Goal: Information Seeking & Learning: Learn about a topic

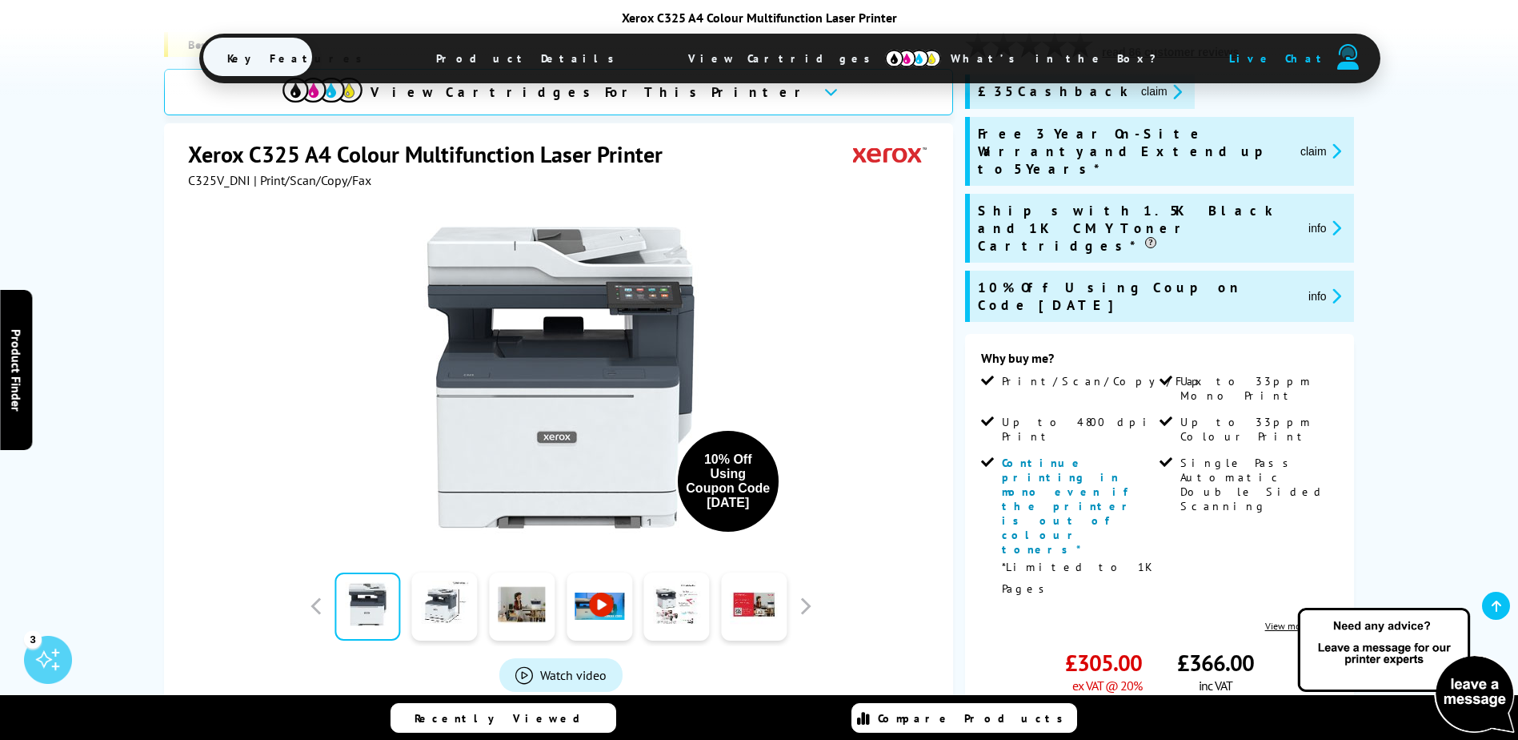
scroll to position [400, 0]
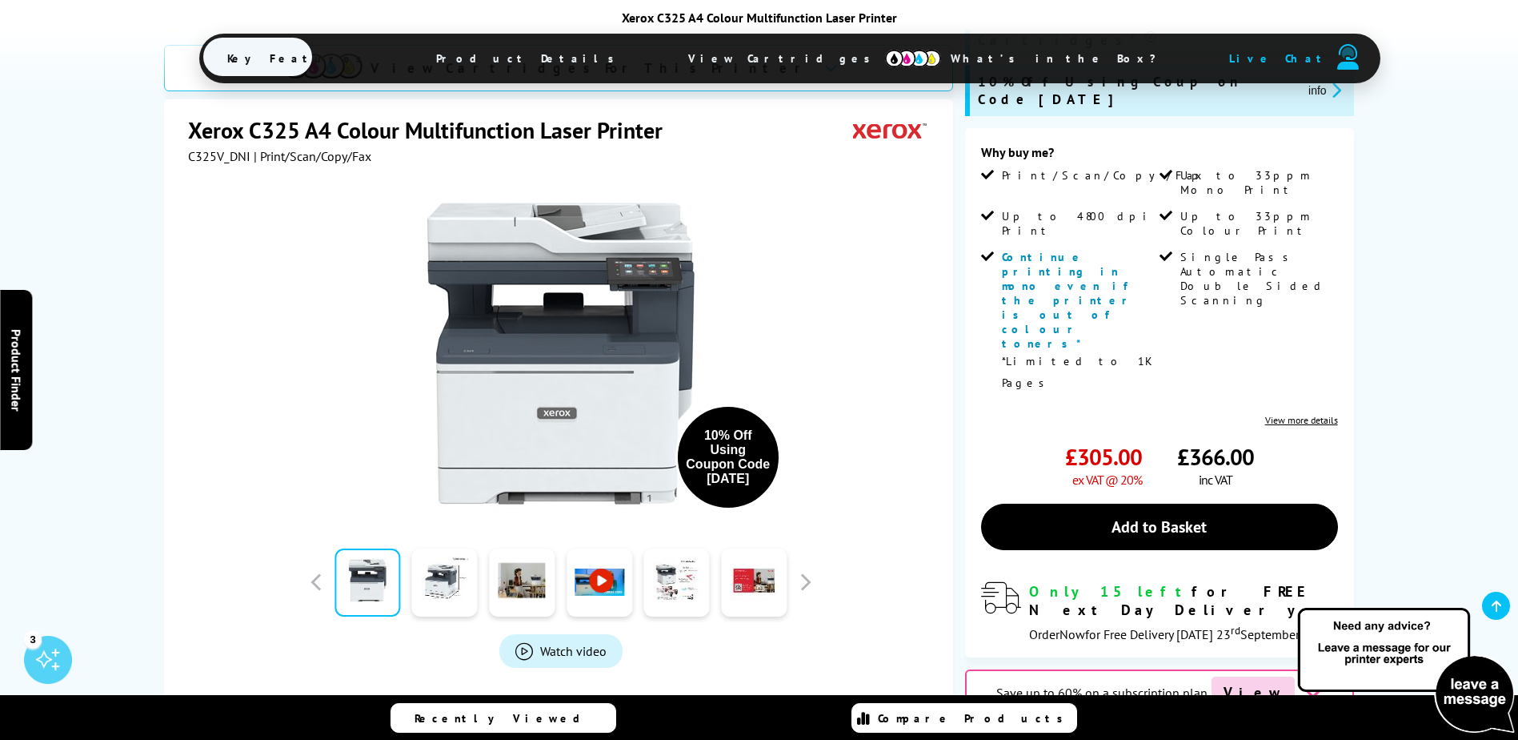
click at [589, 39] on span "Product Details" at bounding box center [529, 58] width 235 height 38
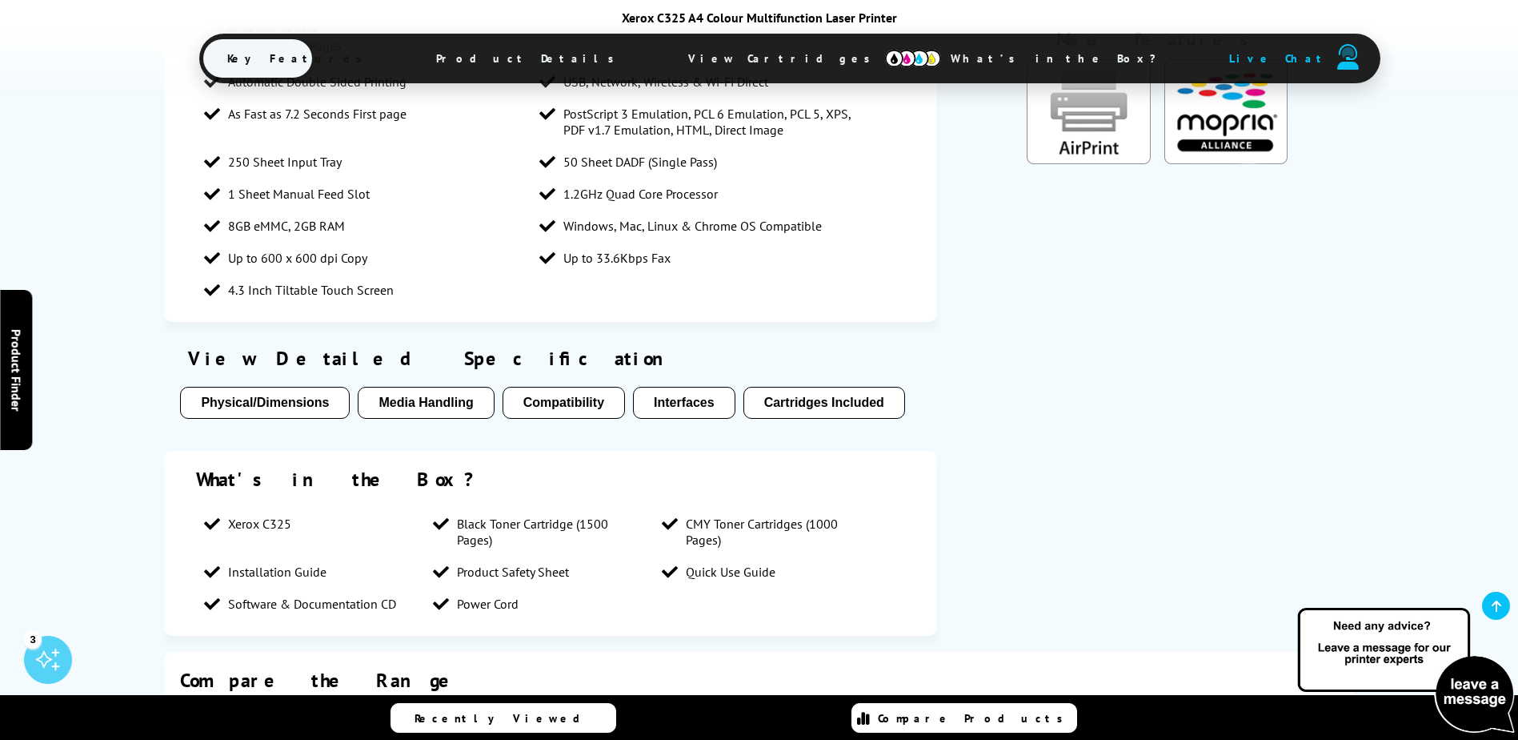
scroll to position [2838, 0]
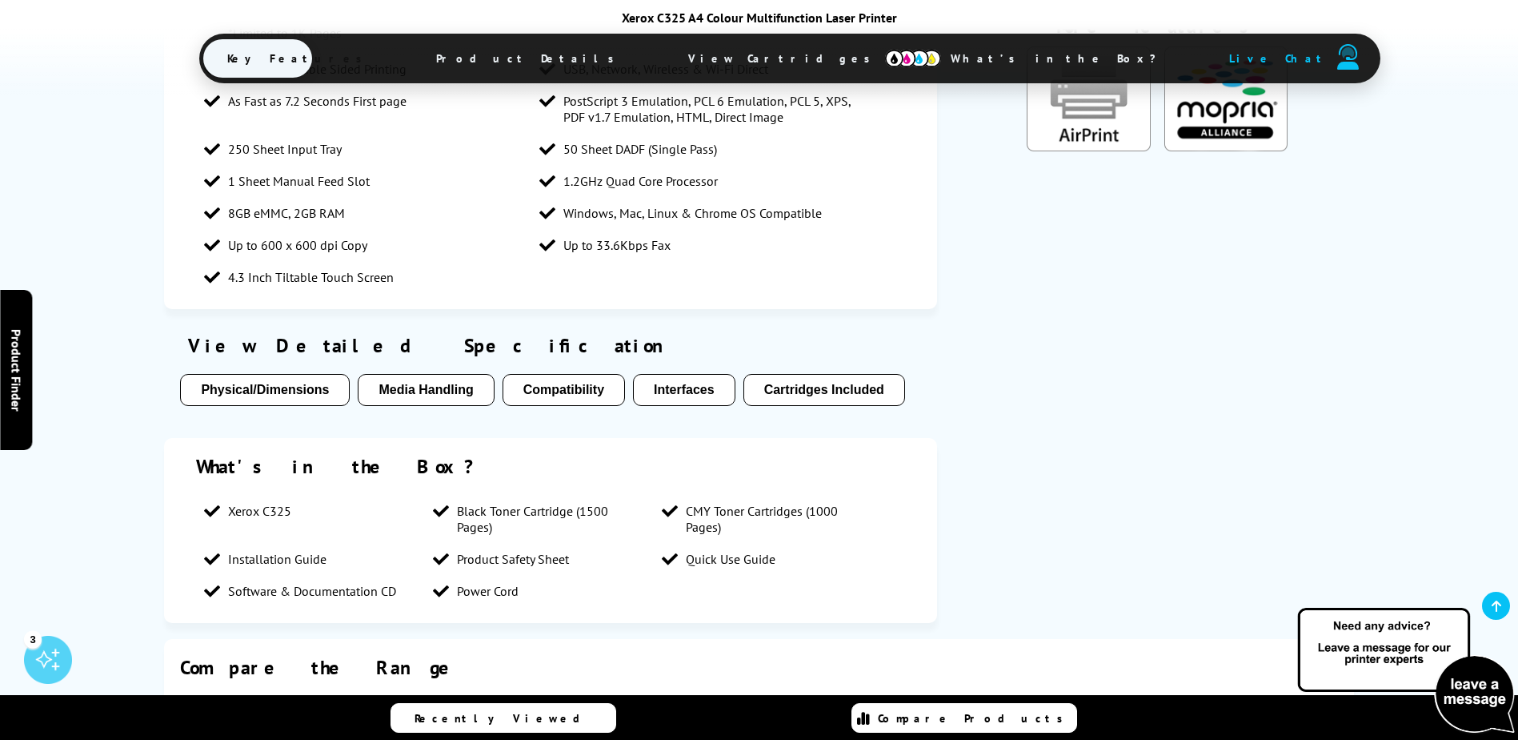
click at [427, 374] on button "Media Handling" at bounding box center [426, 390] width 136 height 32
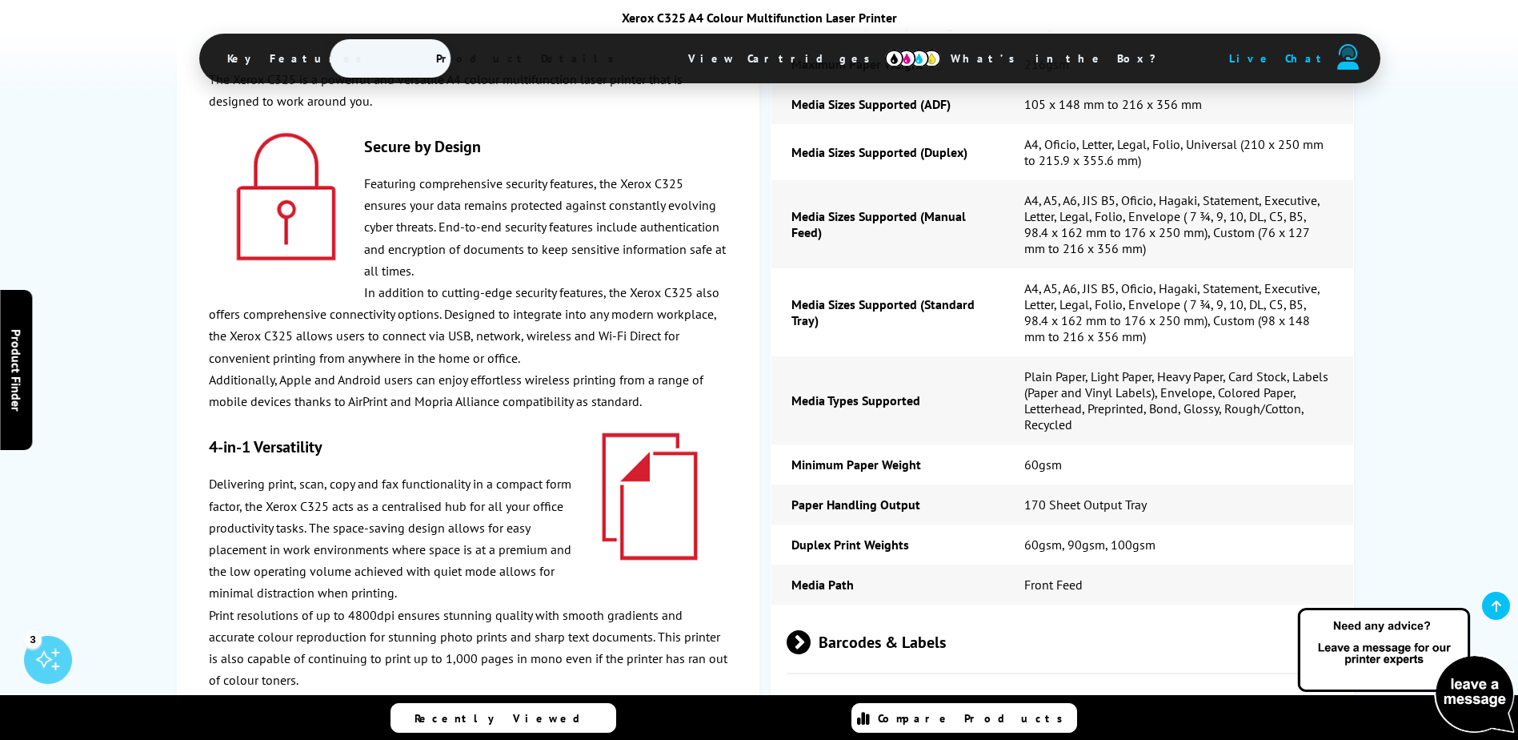
scroll to position [5157, 0]
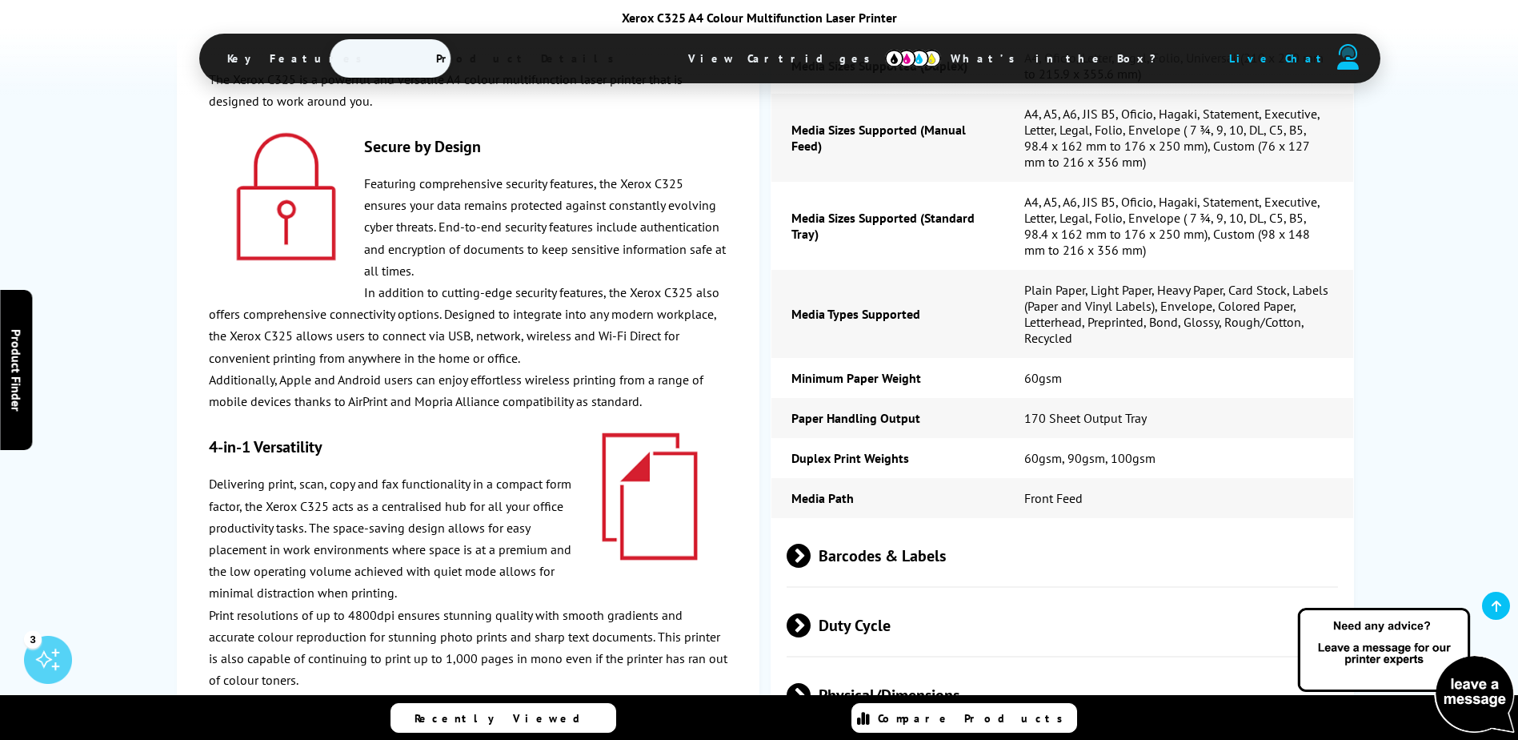
click at [869, 596] on span "Duty Cycle" at bounding box center [1063, 626] width 552 height 60
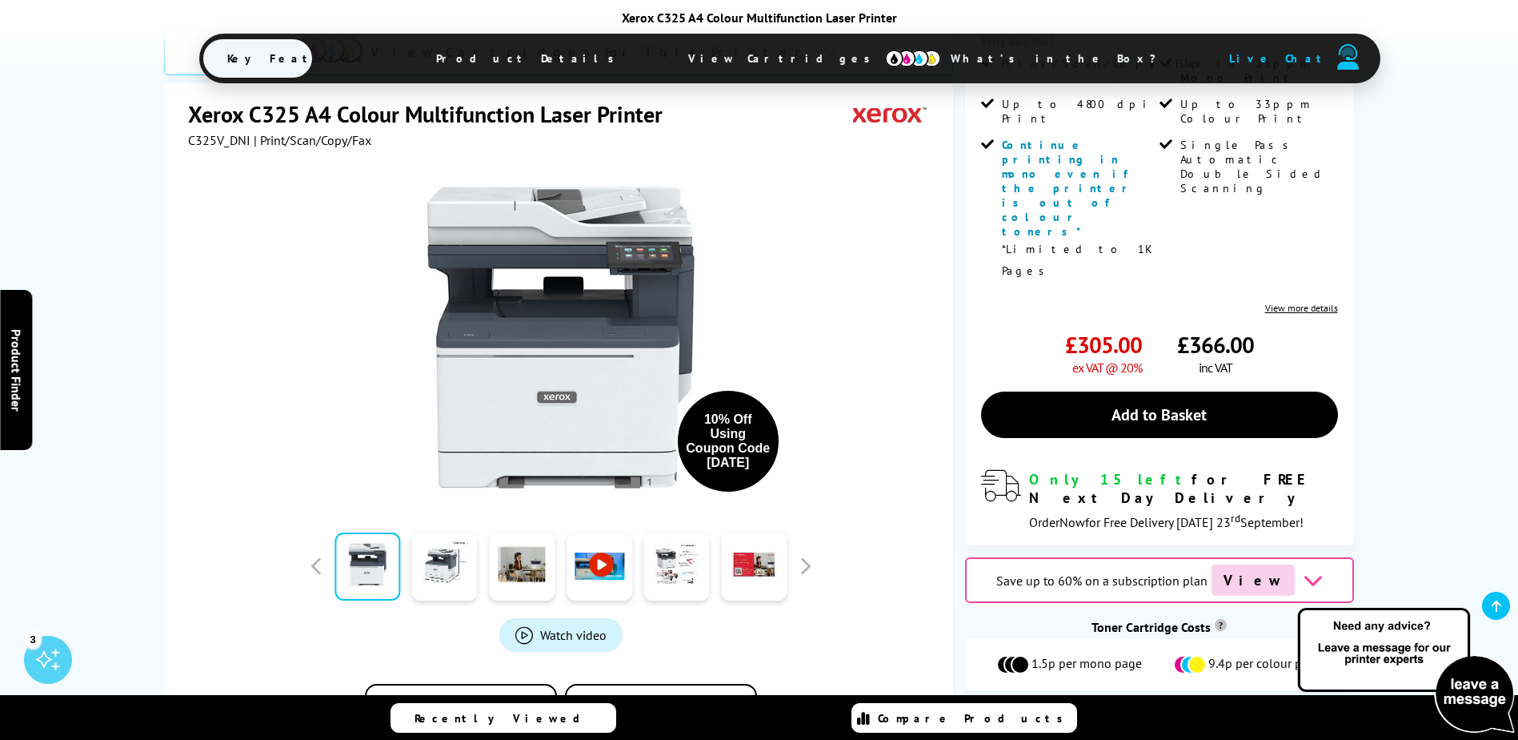
scroll to position [560, 0]
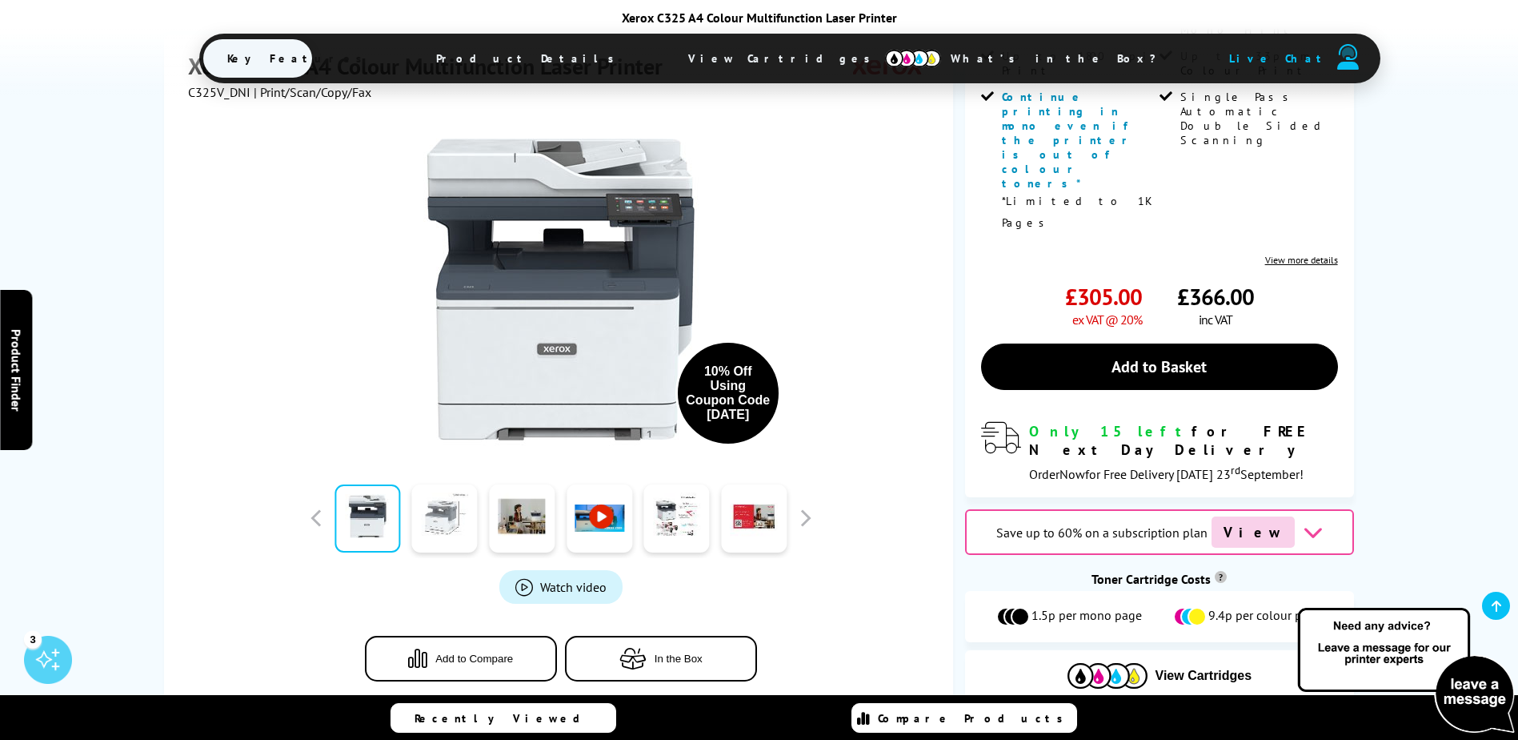
click at [431, 483] on link at bounding box center [445, 517] width 66 height 68
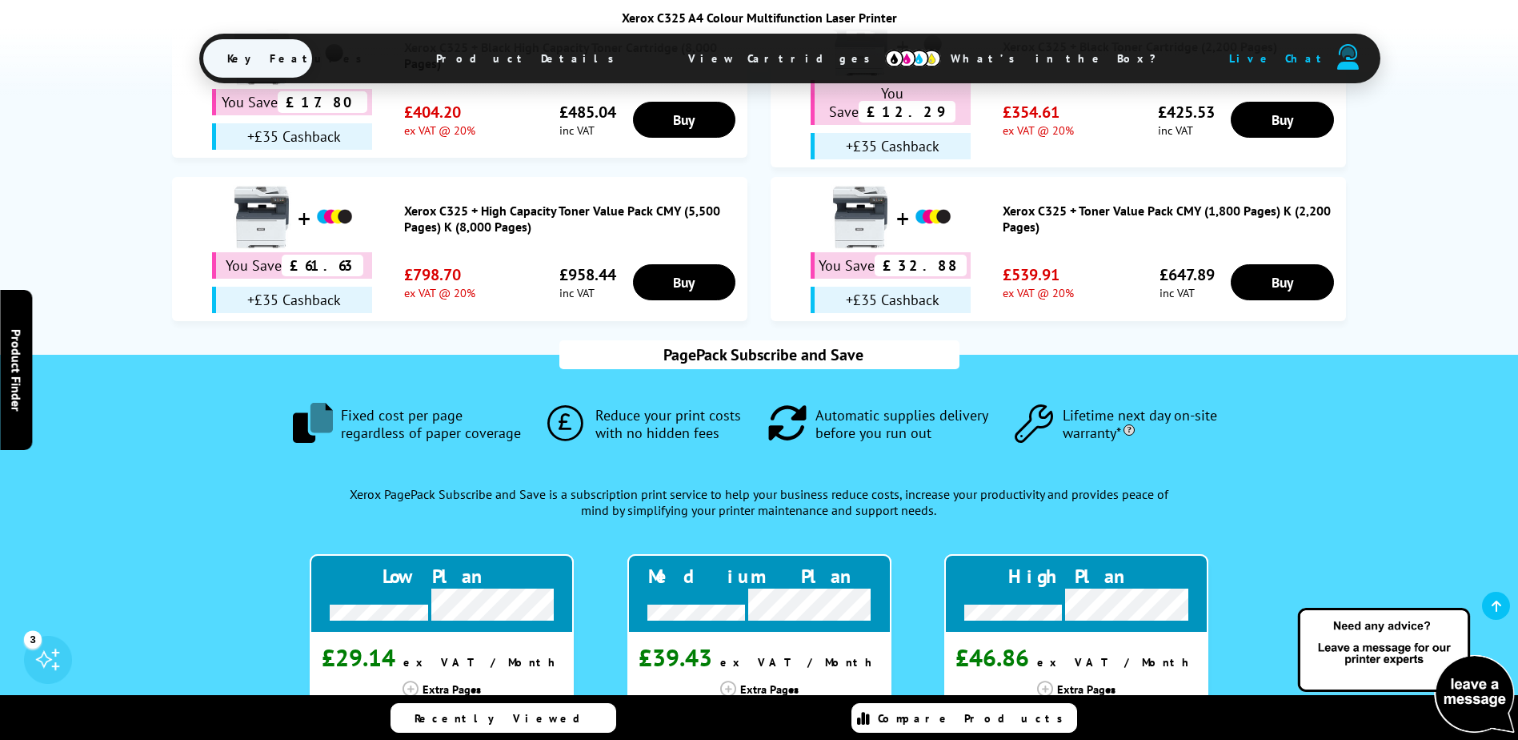
scroll to position [1601, 0]
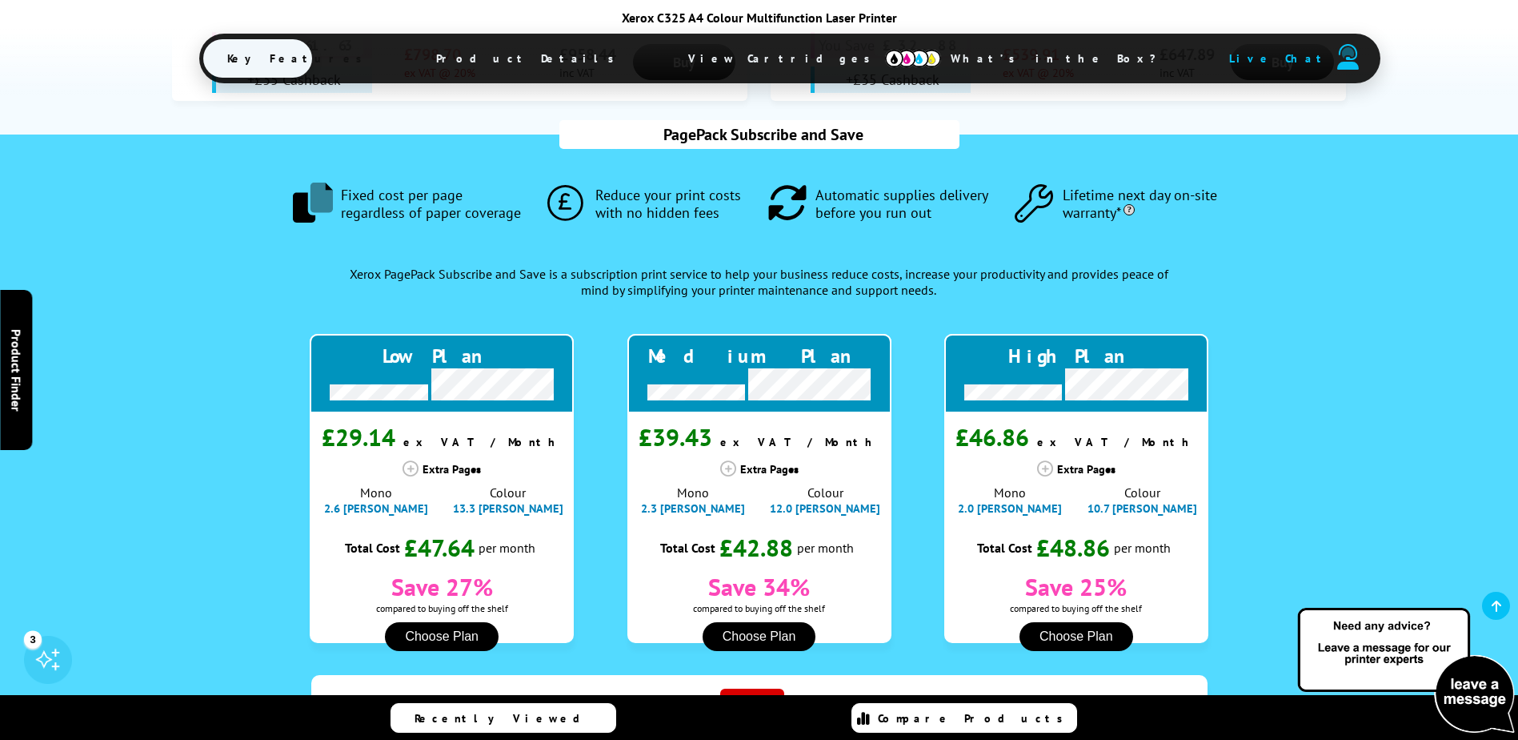
click at [730, 57] on span "View Cartridges" at bounding box center [786, 59] width 245 height 42
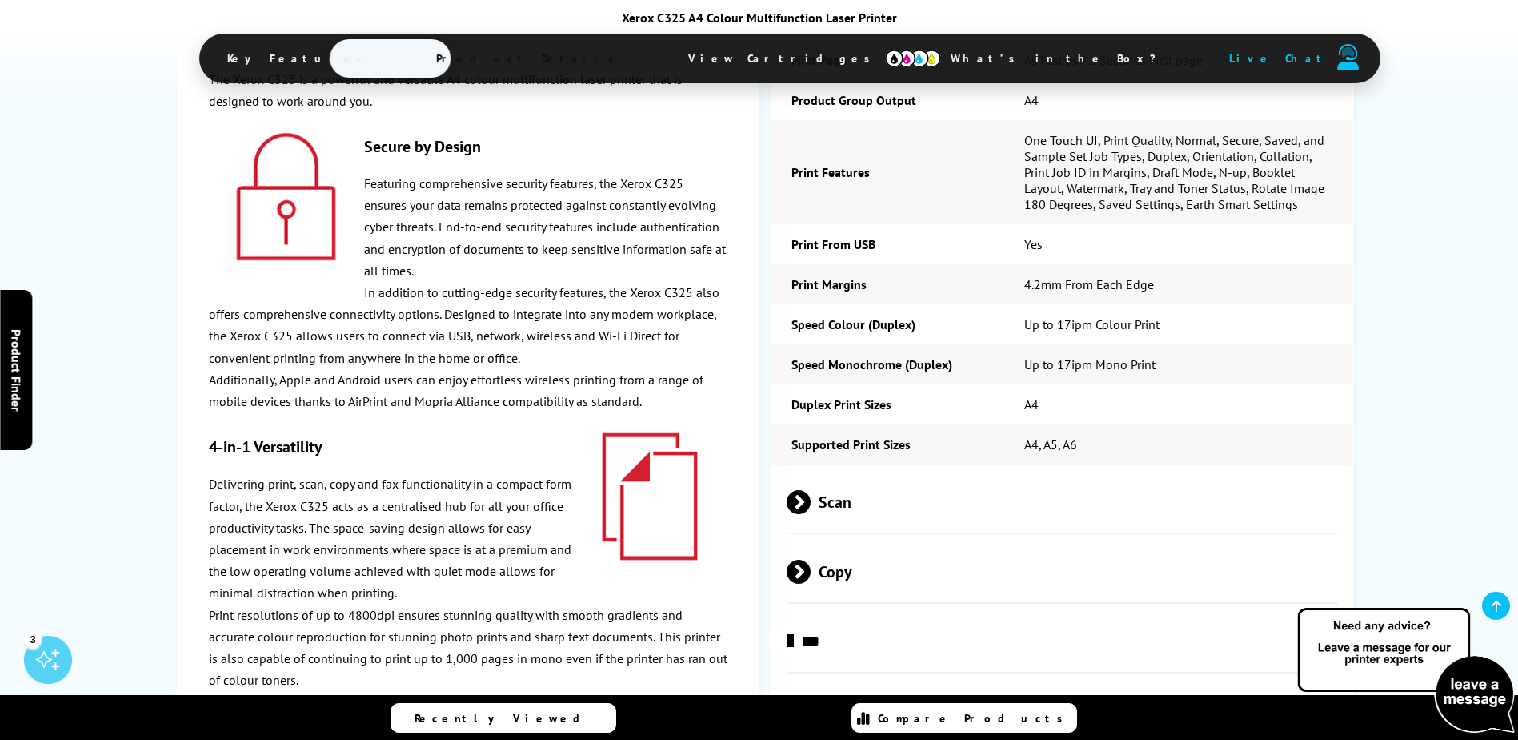
scroll to position [0, 0]
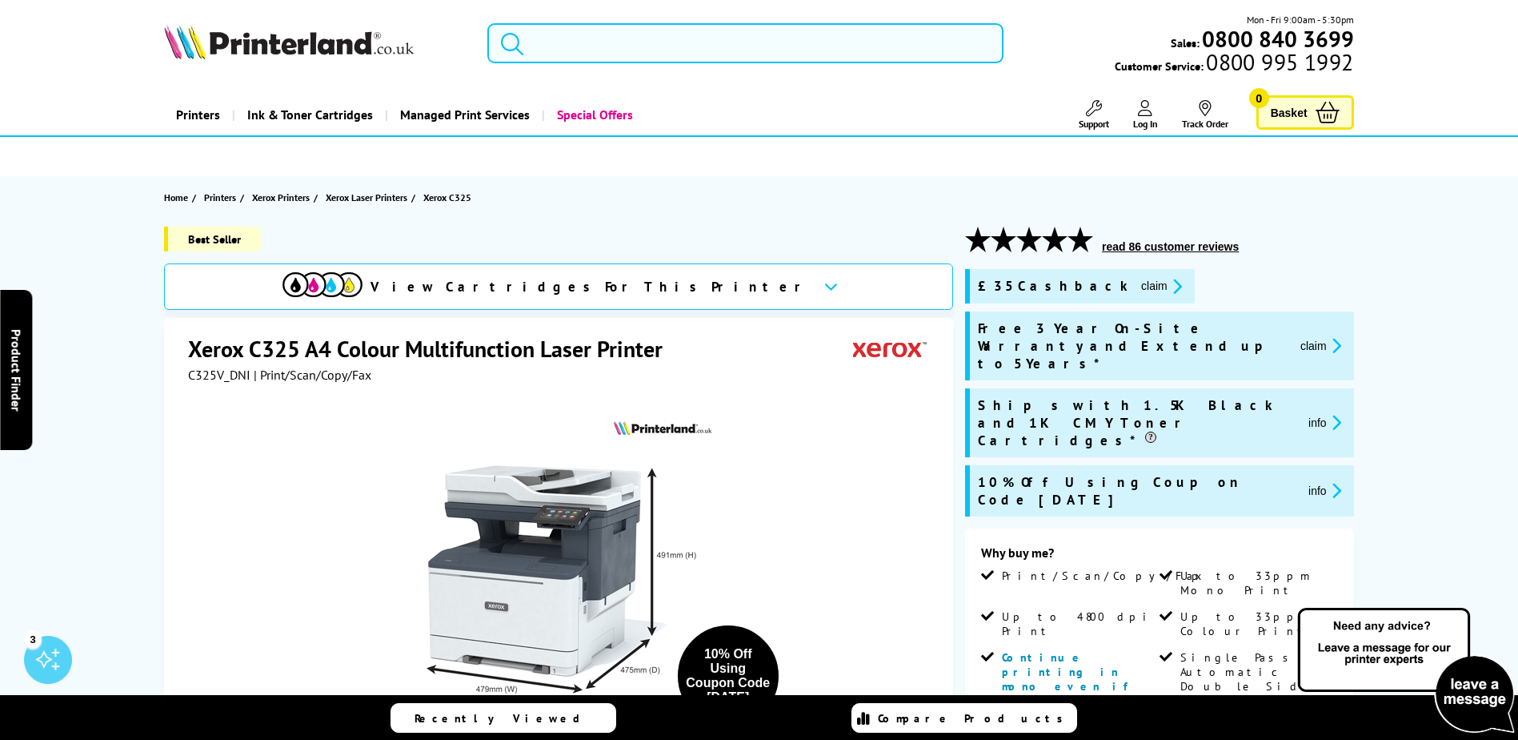
click at [600, 47] on input "search" at bounding box center [745, 43] width 516 height 40
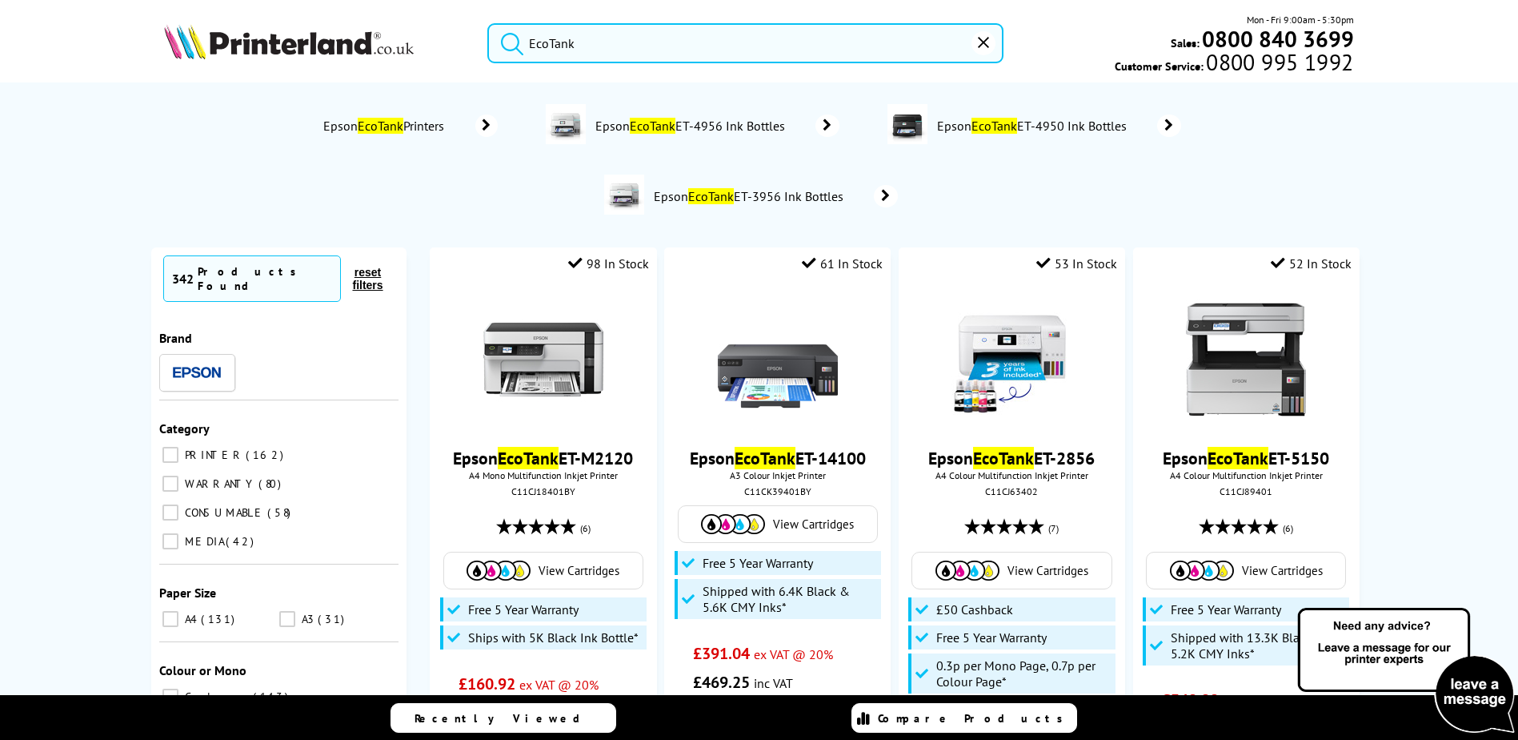
type input "EcoTank"
click at [488, 23] on button "submit" at bounding box center [508, 40] width 40 height 35
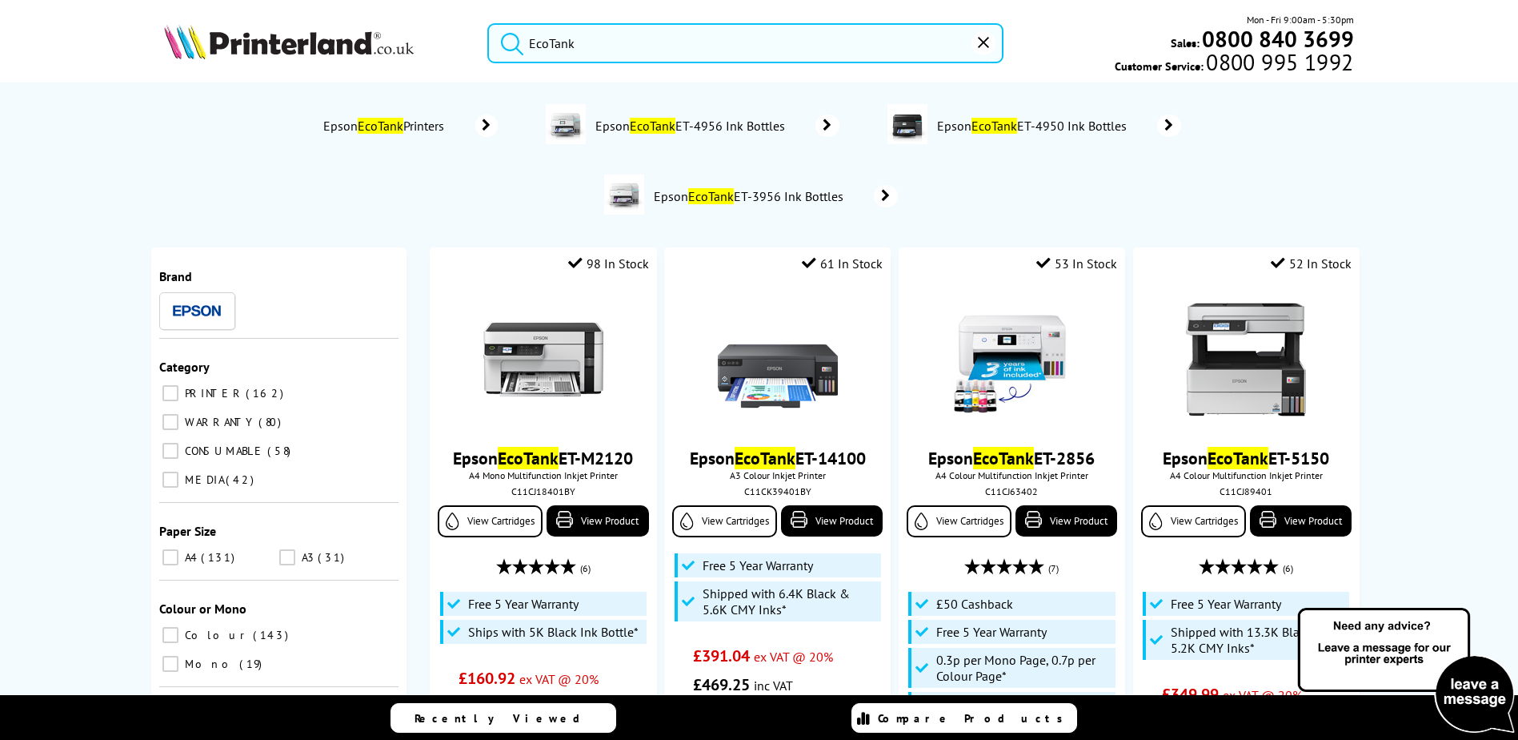
scroll to position [320, 0]
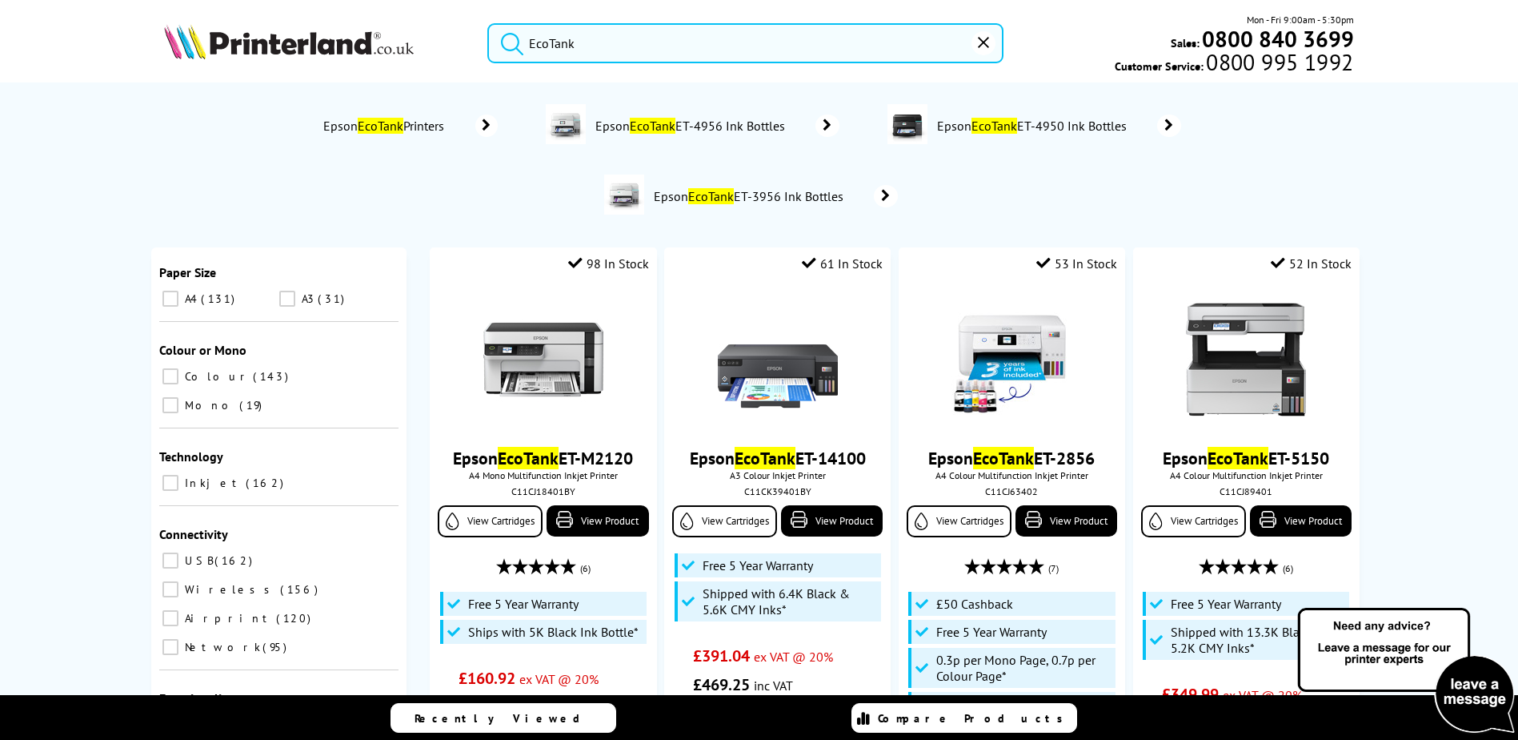
click at [169, 291] on input "A4 131" at bounding box center [170, 299] width 16 height 16
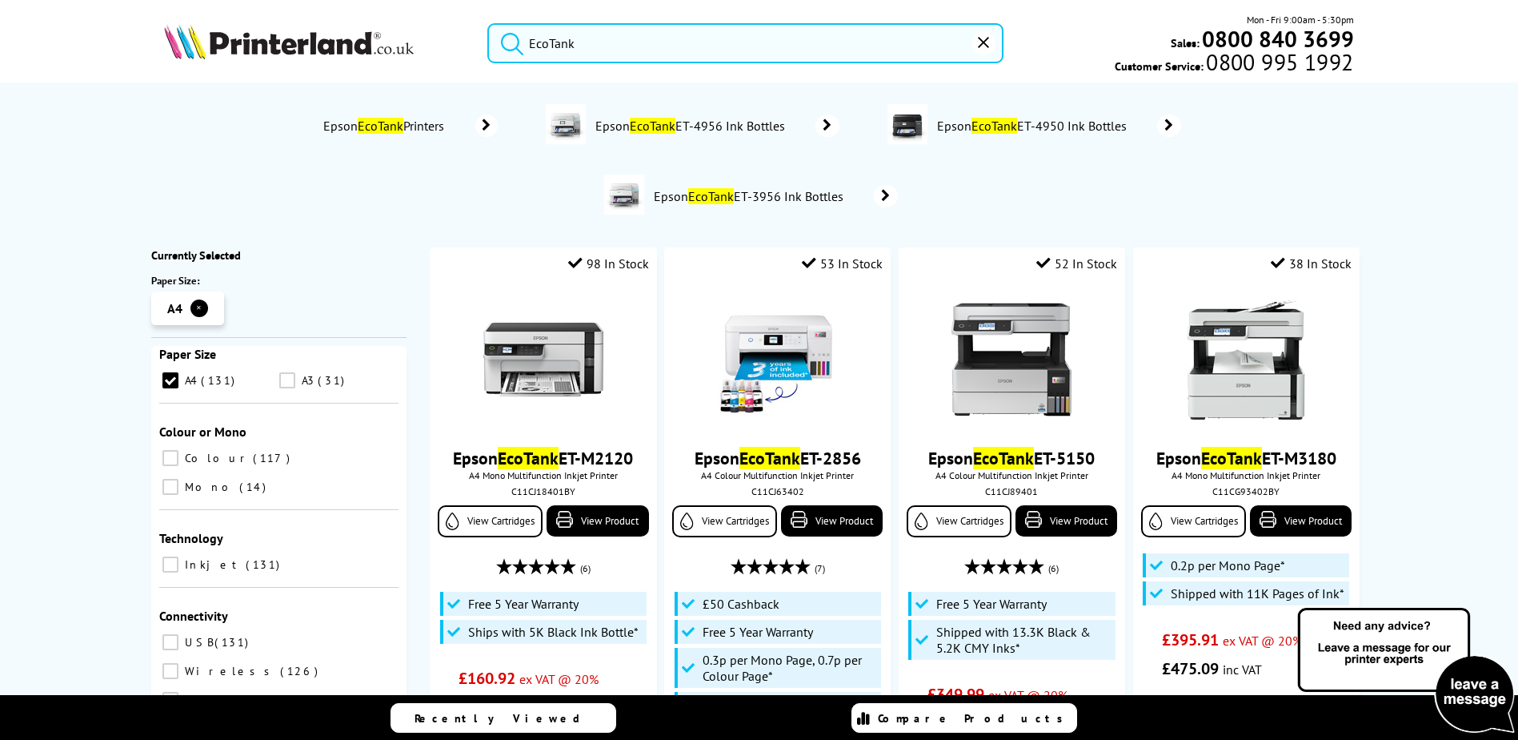
scroll to position [263, 0]
click at [178, 708] on input "Network 71" at bounding box center [170, 716] width 16 height 16
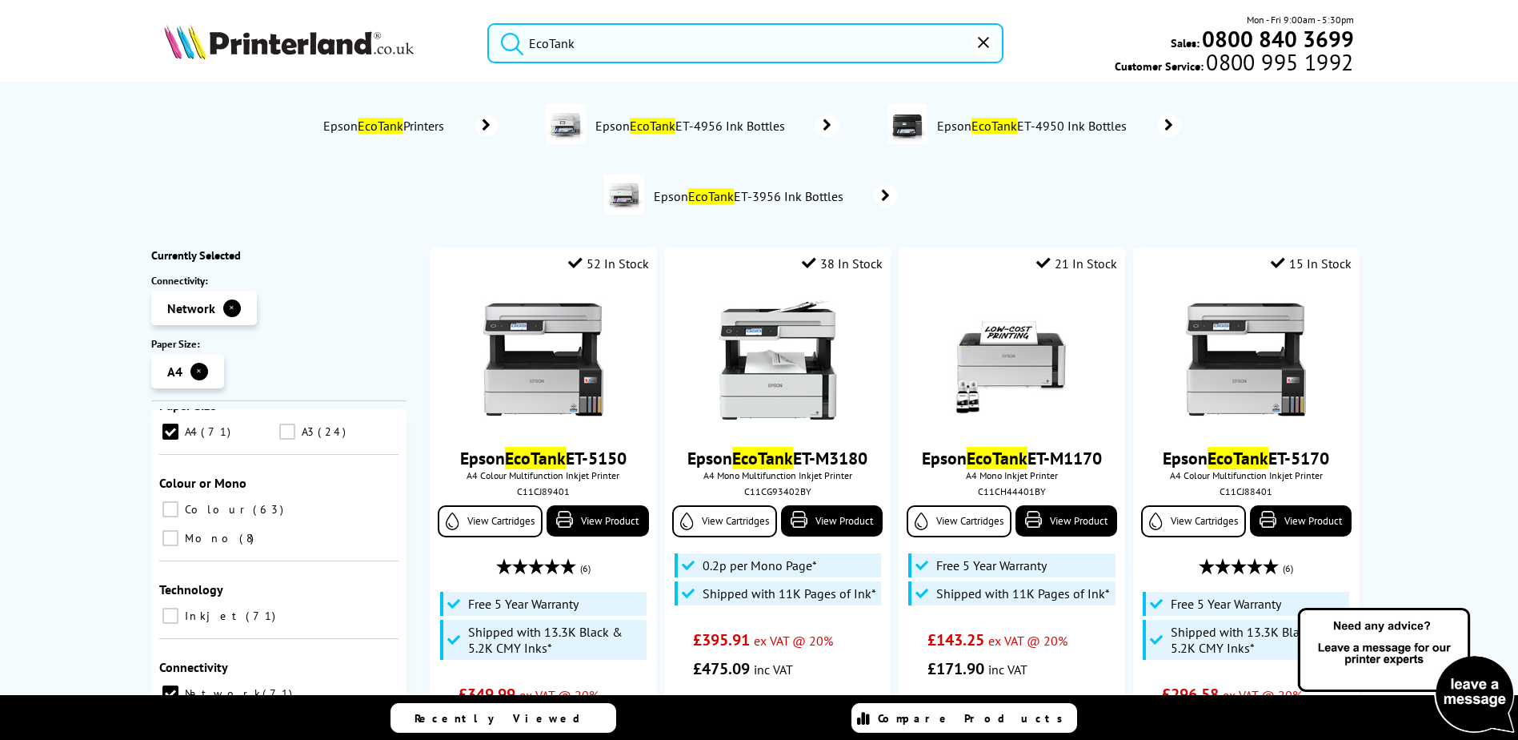
click at [464, 126] on link "Epson EcoTank Printers" at bounding box center [409, 125] width 177 height 22
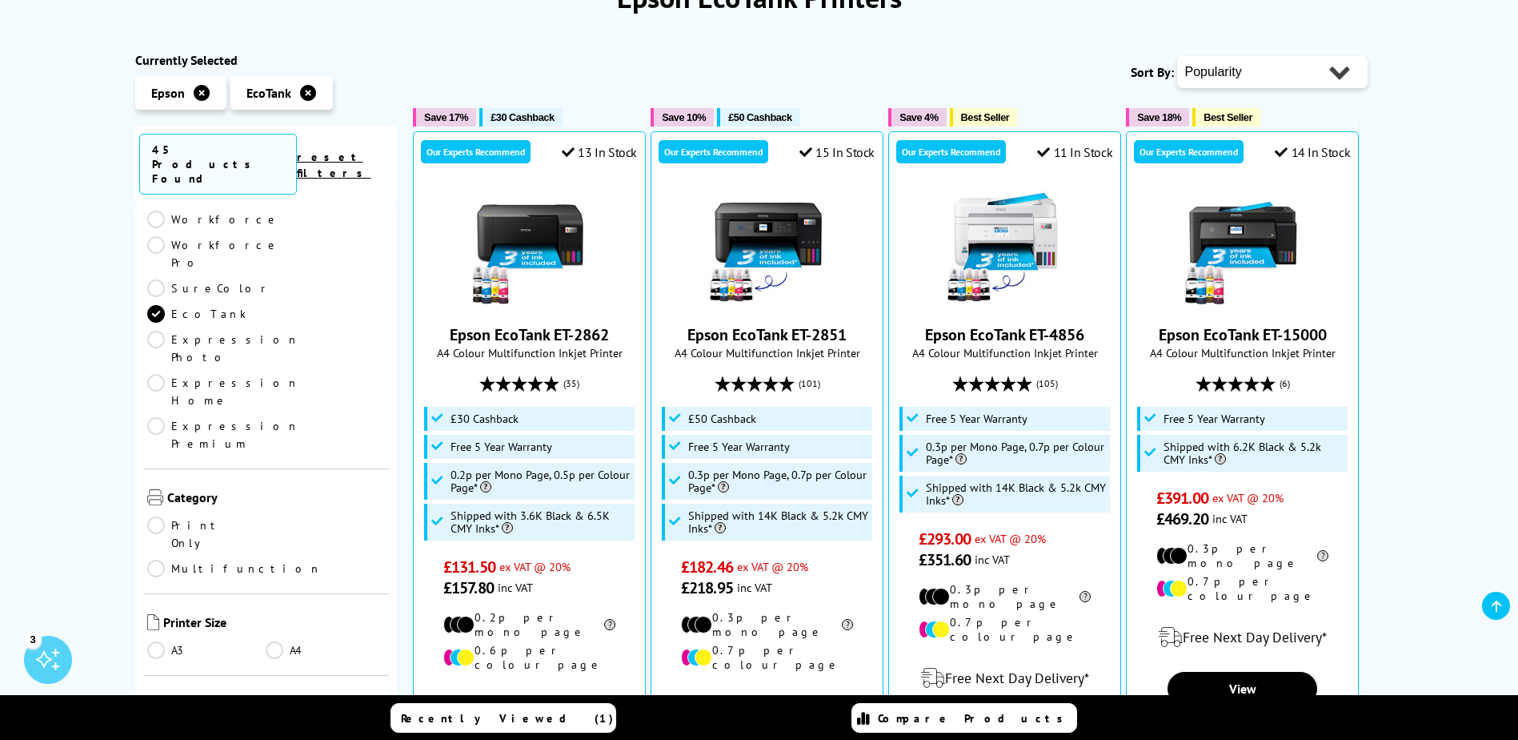
scroll to position [80, 0]
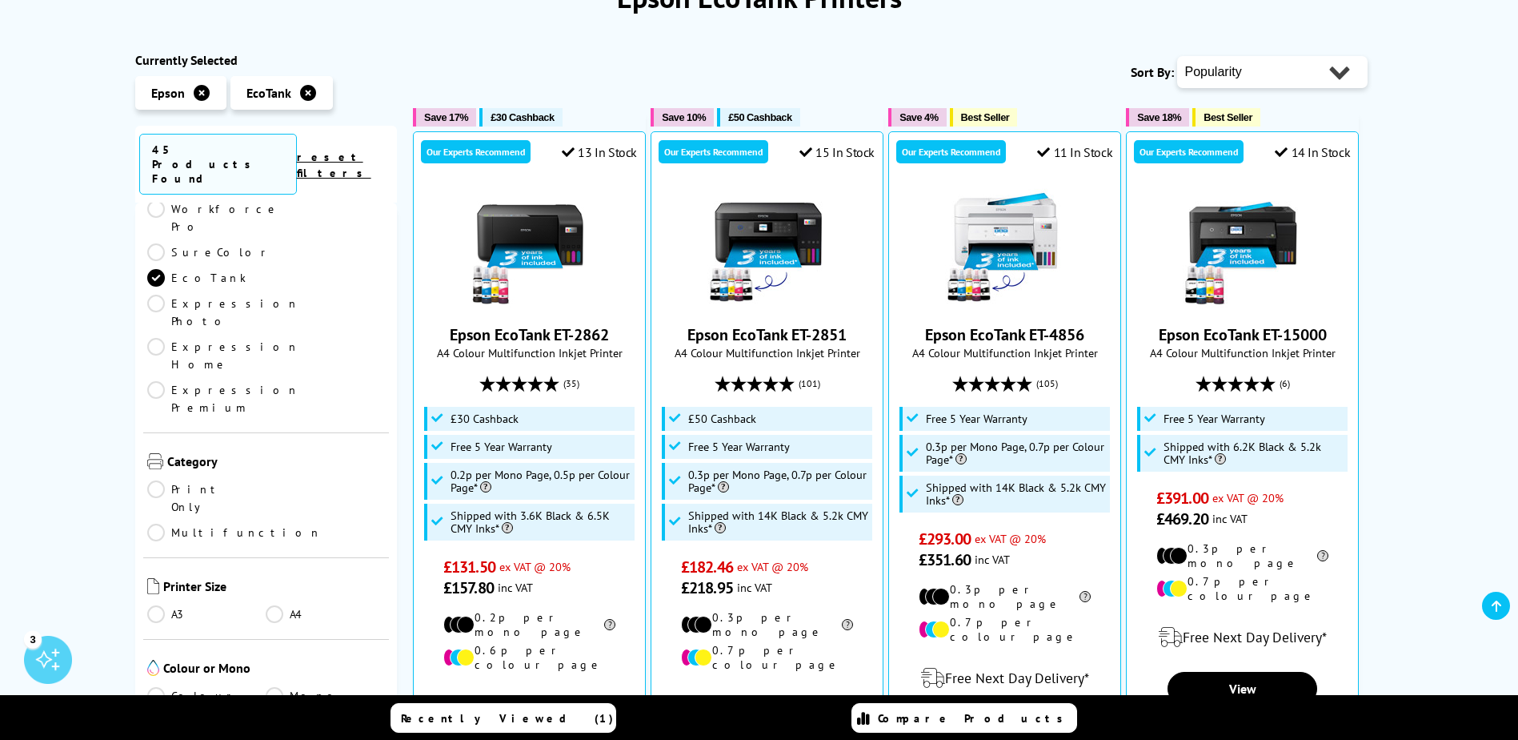
click at [272, 605] on link "A4" at bounding box center [325, 614] width 119 height 18
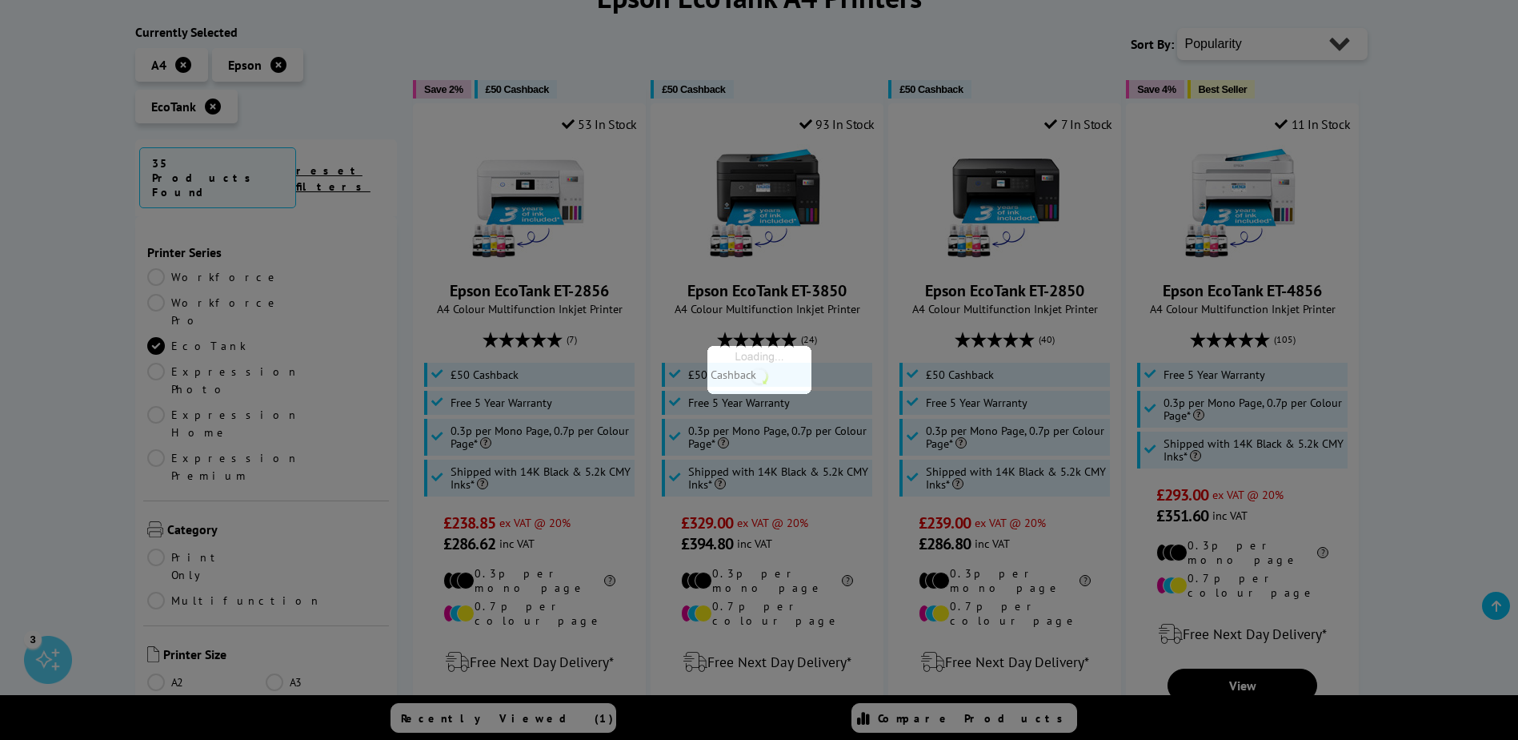
scroll to position [80, 0]
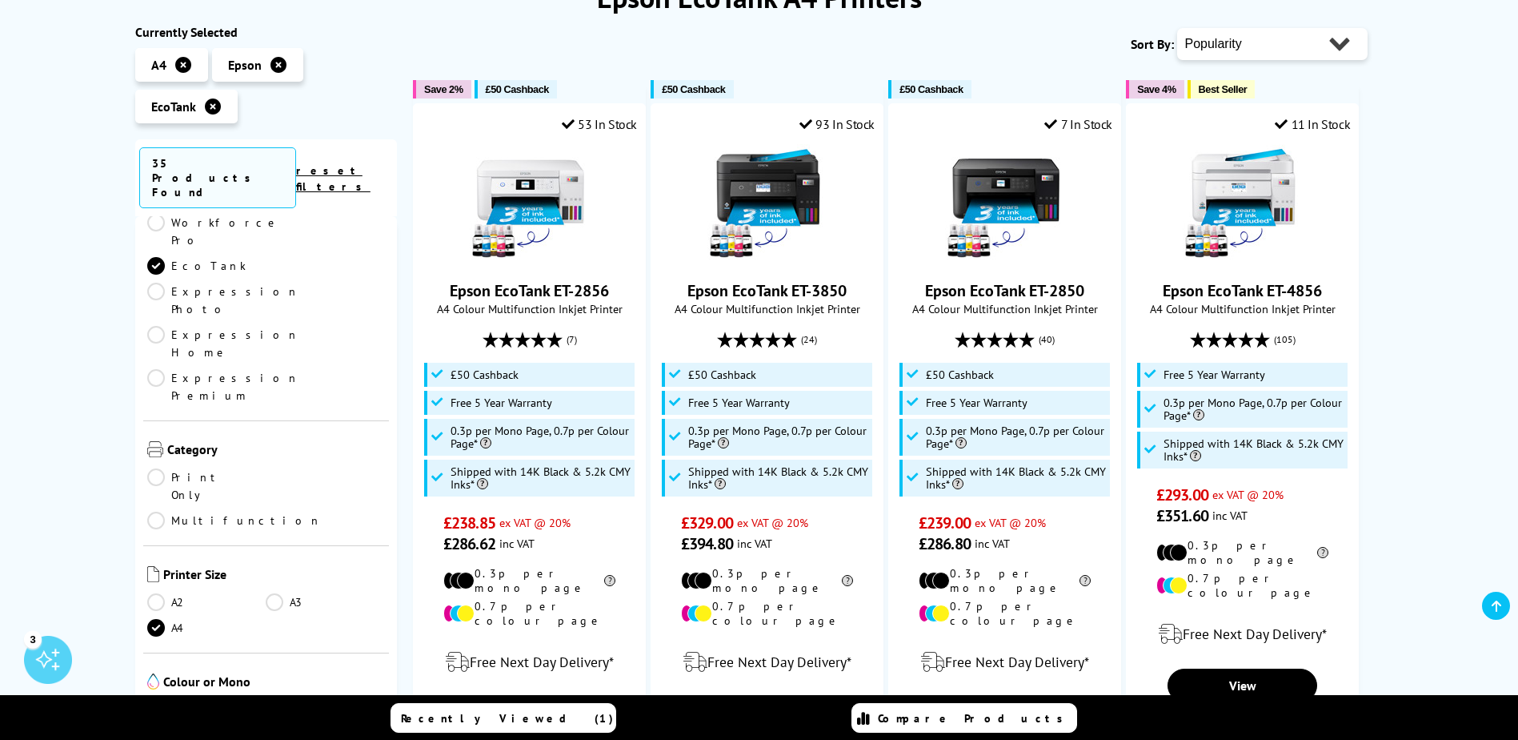
click at [273, 511] on link "Multifunction" at bounding box center [234, 520] width 174 height 18
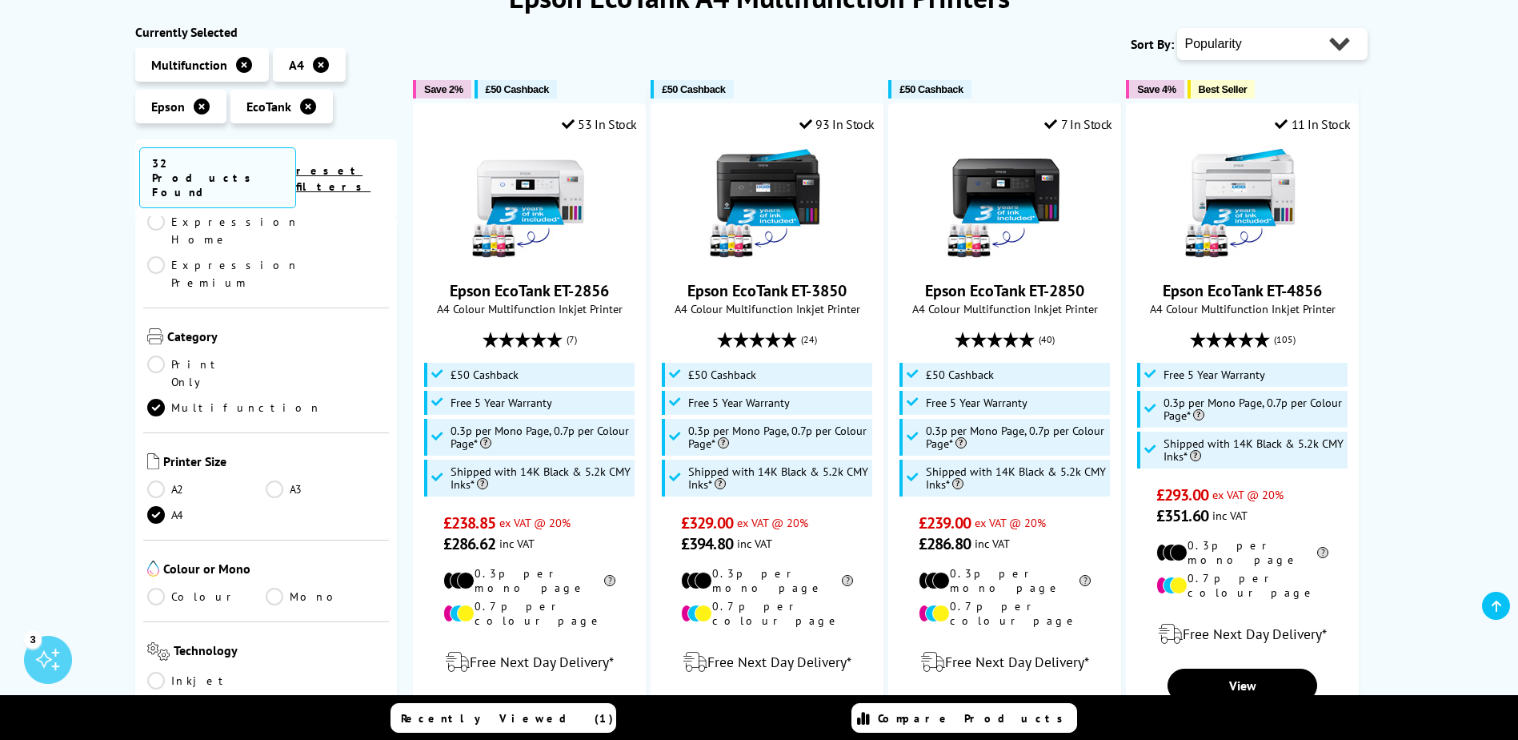
scroll to position [240, 0]
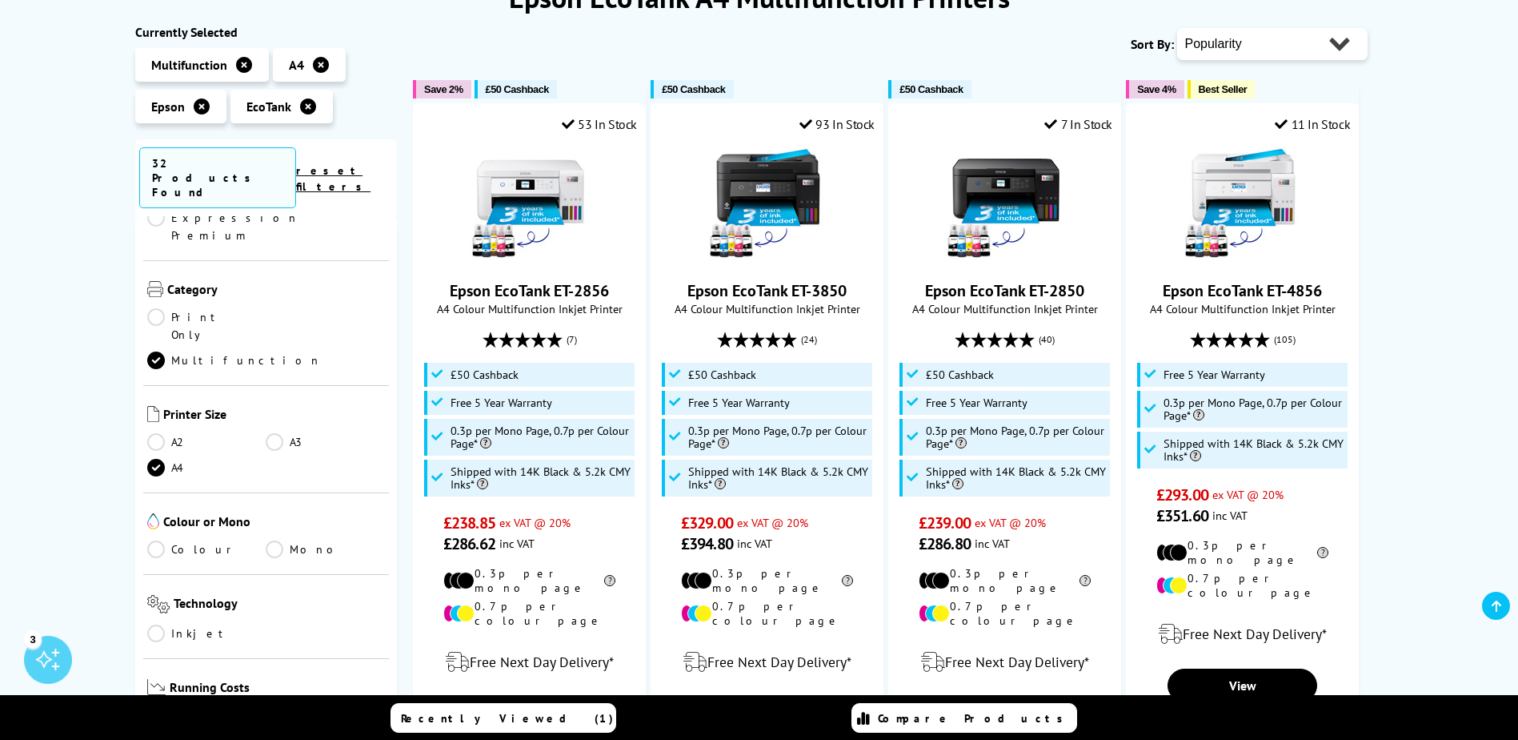
click at [159, 540] on link "Colour" at bounding box center [206, 549] width 119 height 18
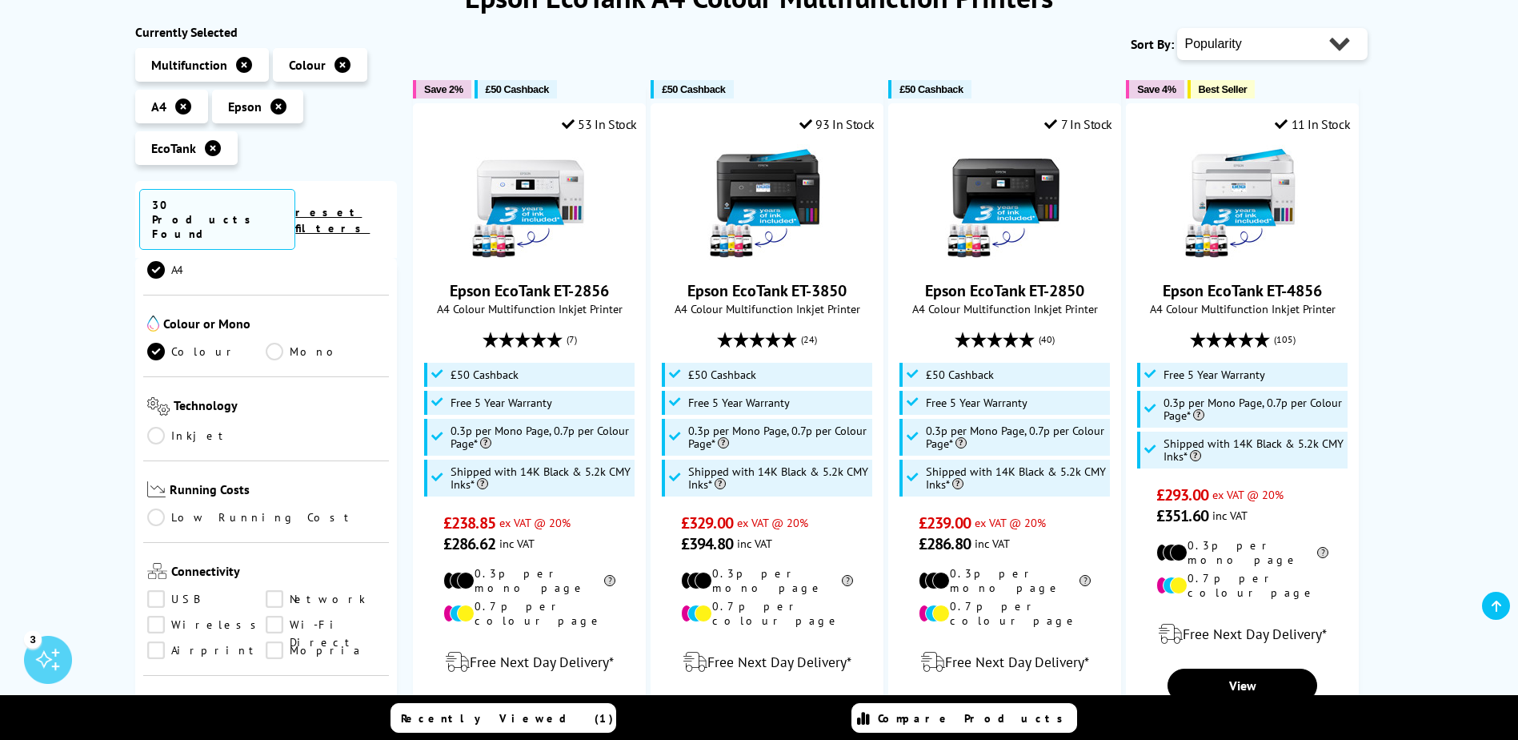
scroll to position [480, 0]
click at [159, 507] on link "Low Running Cost" at bounding box center [266, 516] width 239 height 18
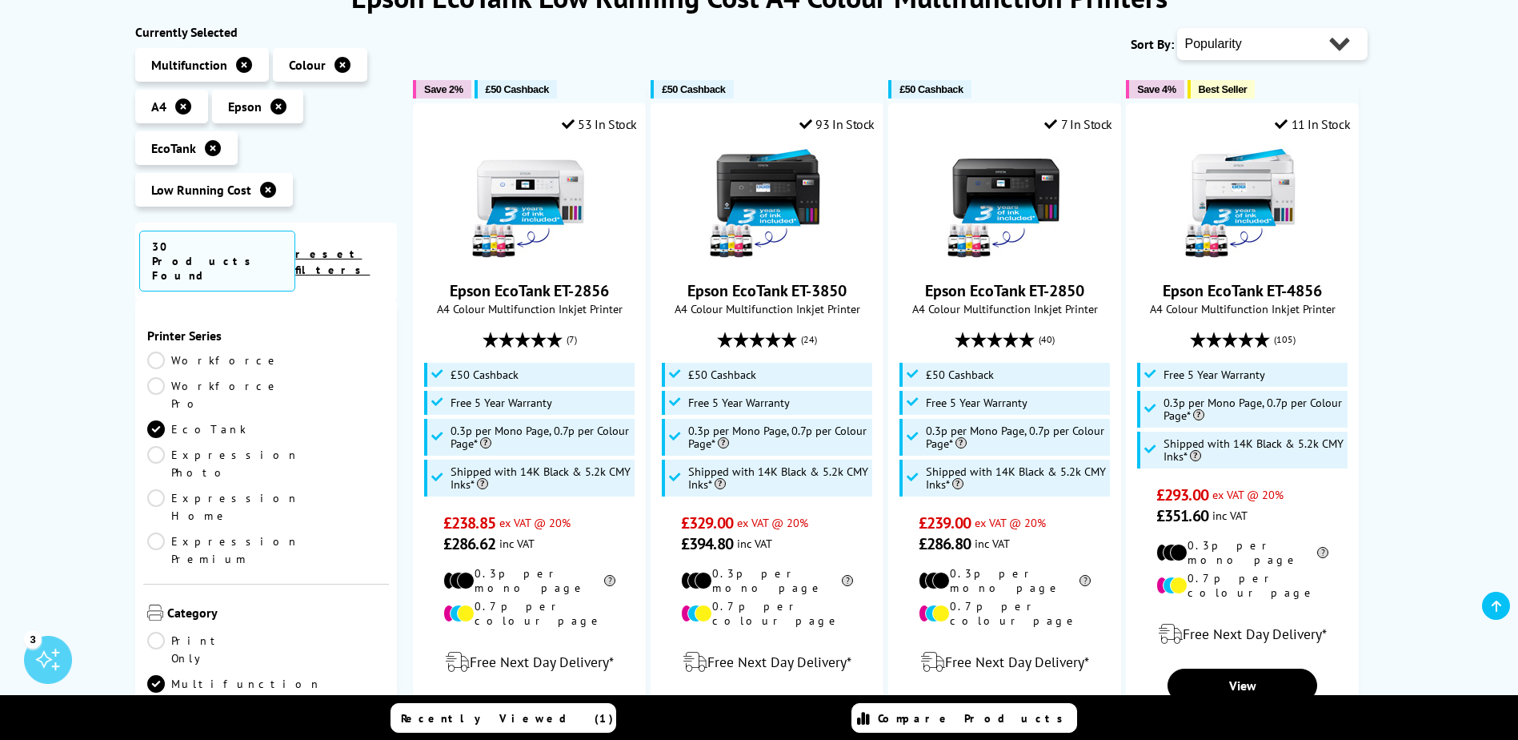
scroll to position [480, 0]
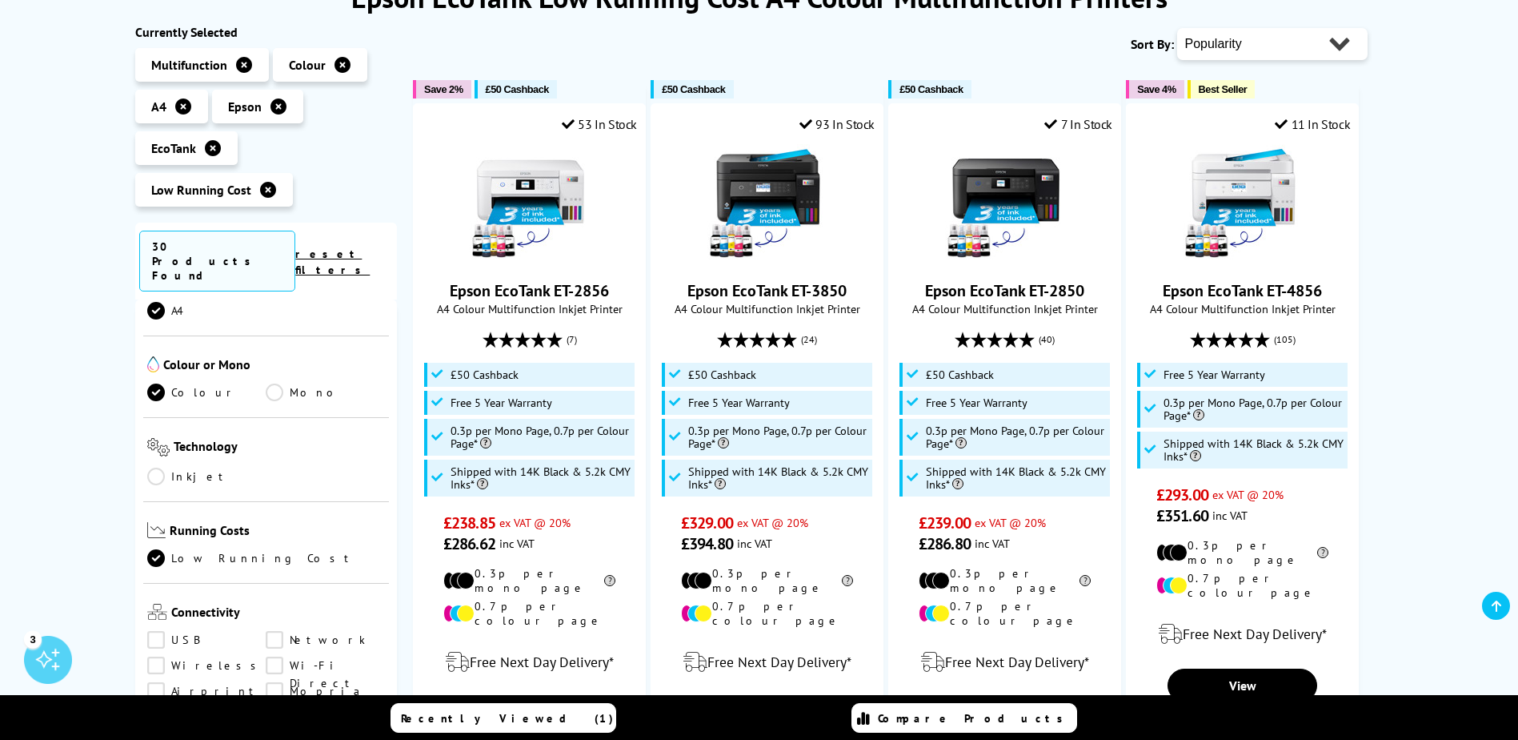
click at [272, 631] on link "Network" at bounding box center [325, 640] width 119 height 18
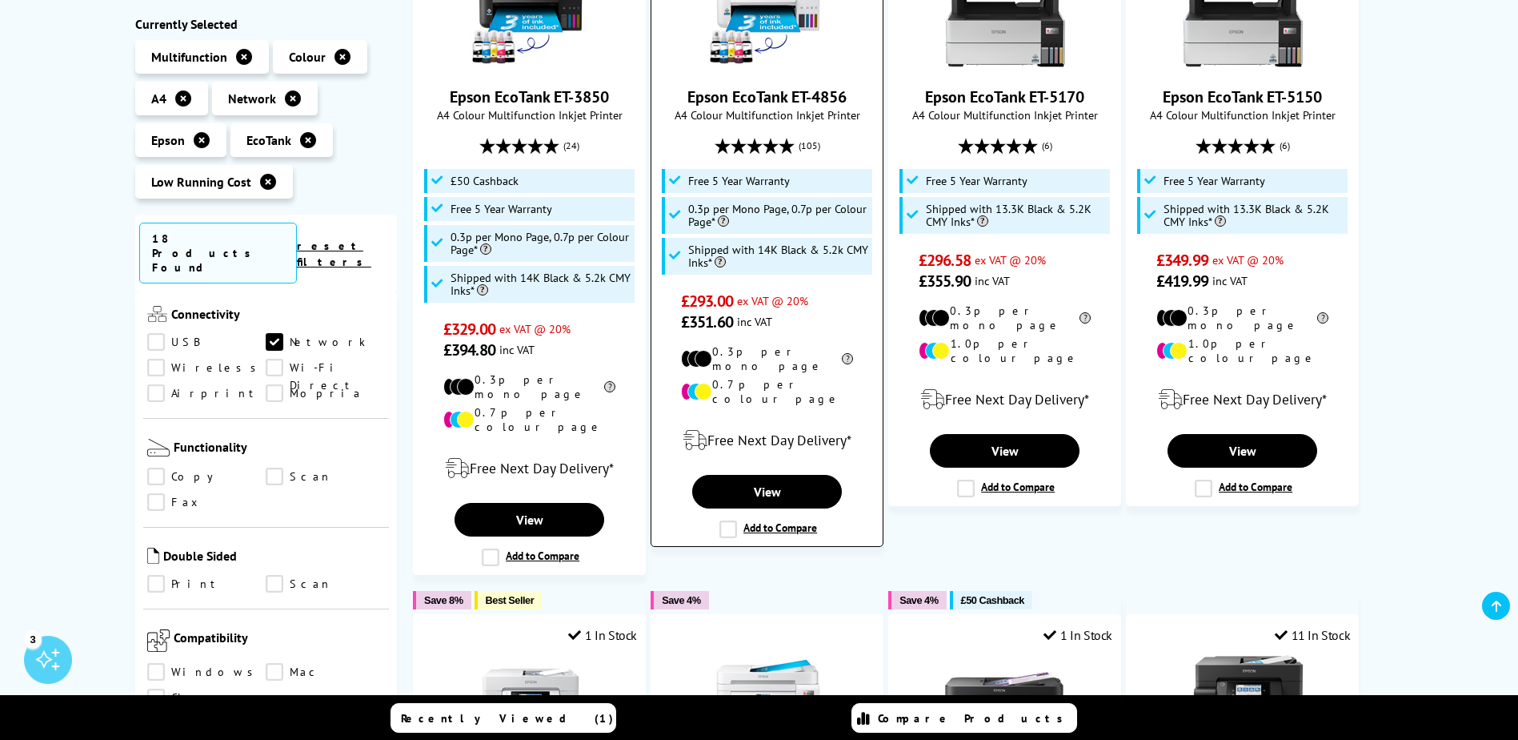
scroll to position [400, 0]
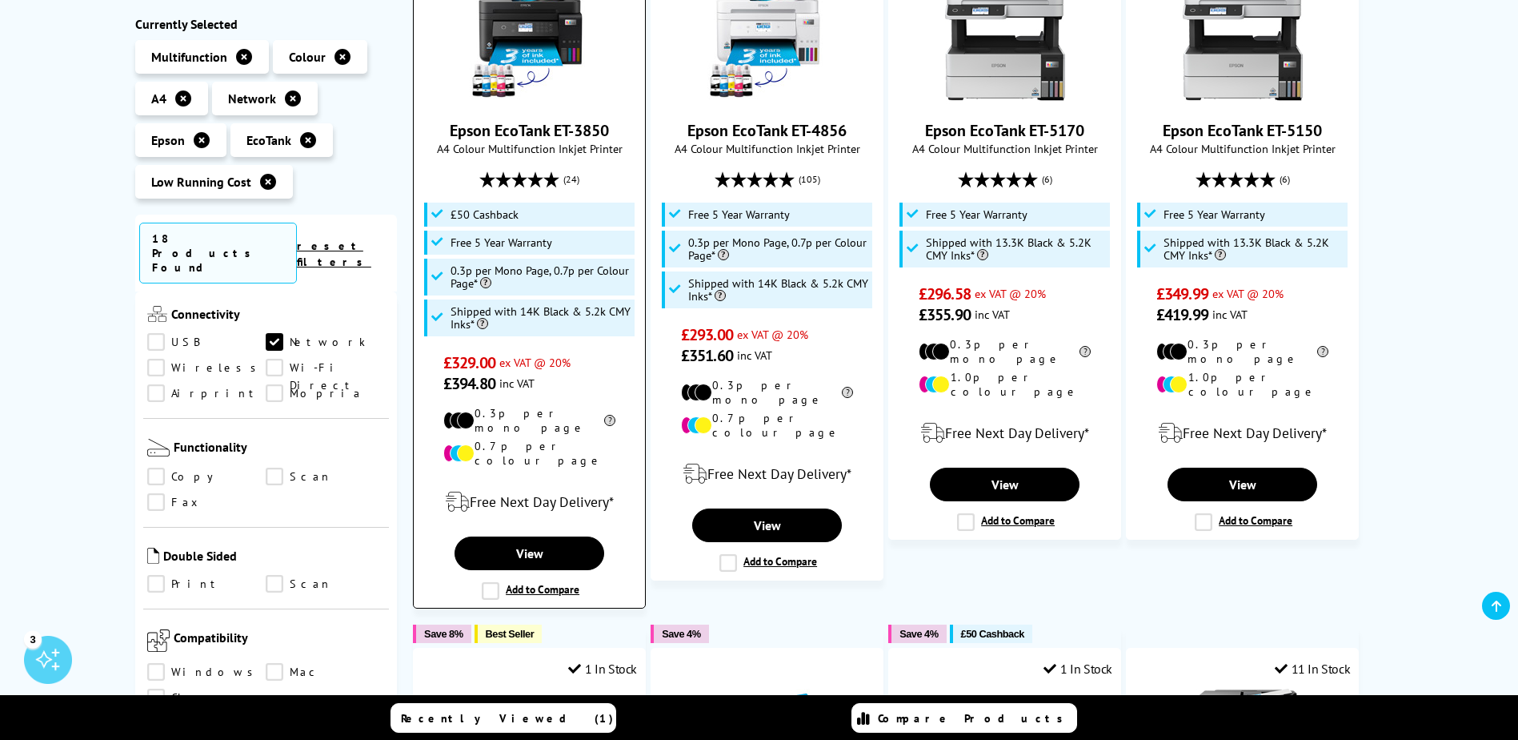
click at [515, 54] on img at bounding box center [530, 44] width 120 height 120
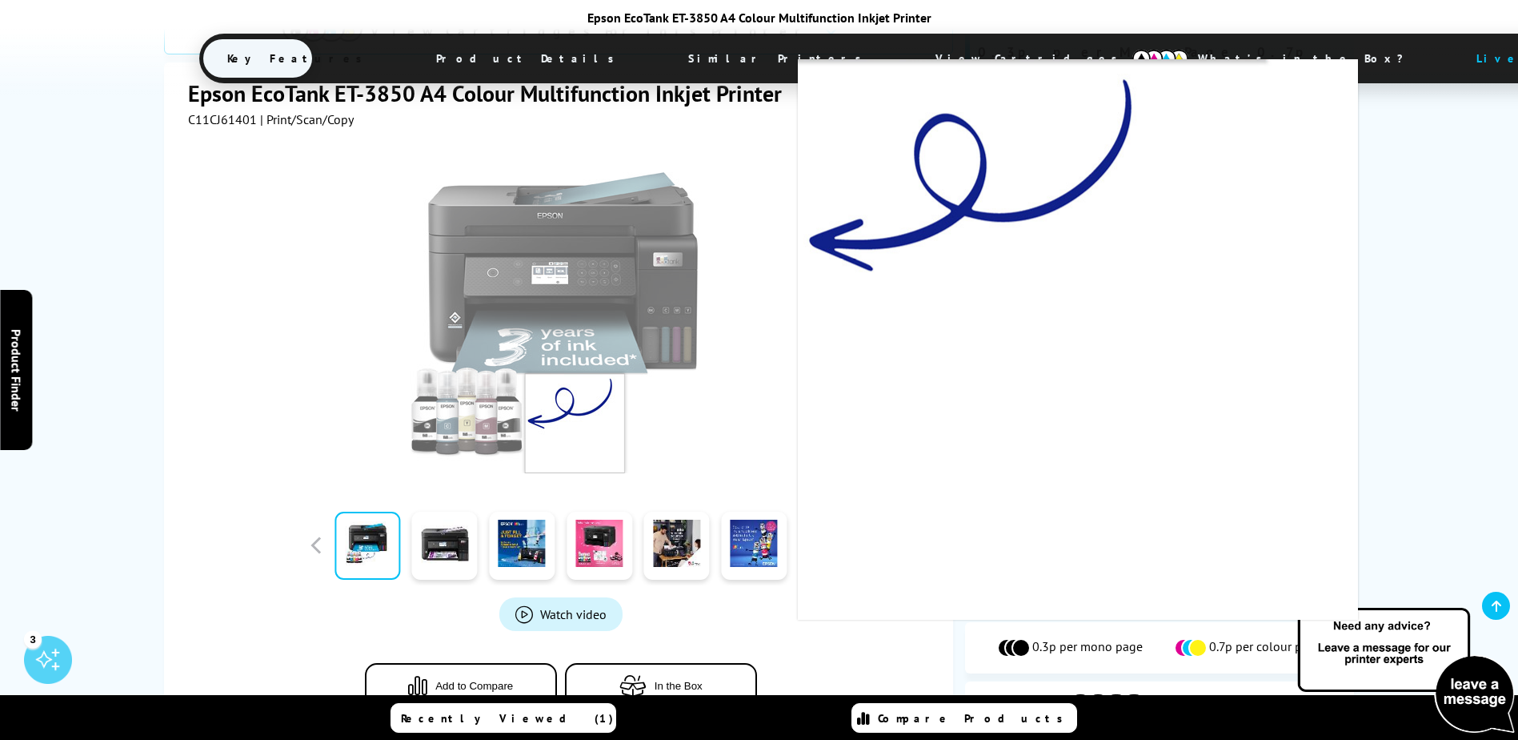
scroll to position [320, 0]
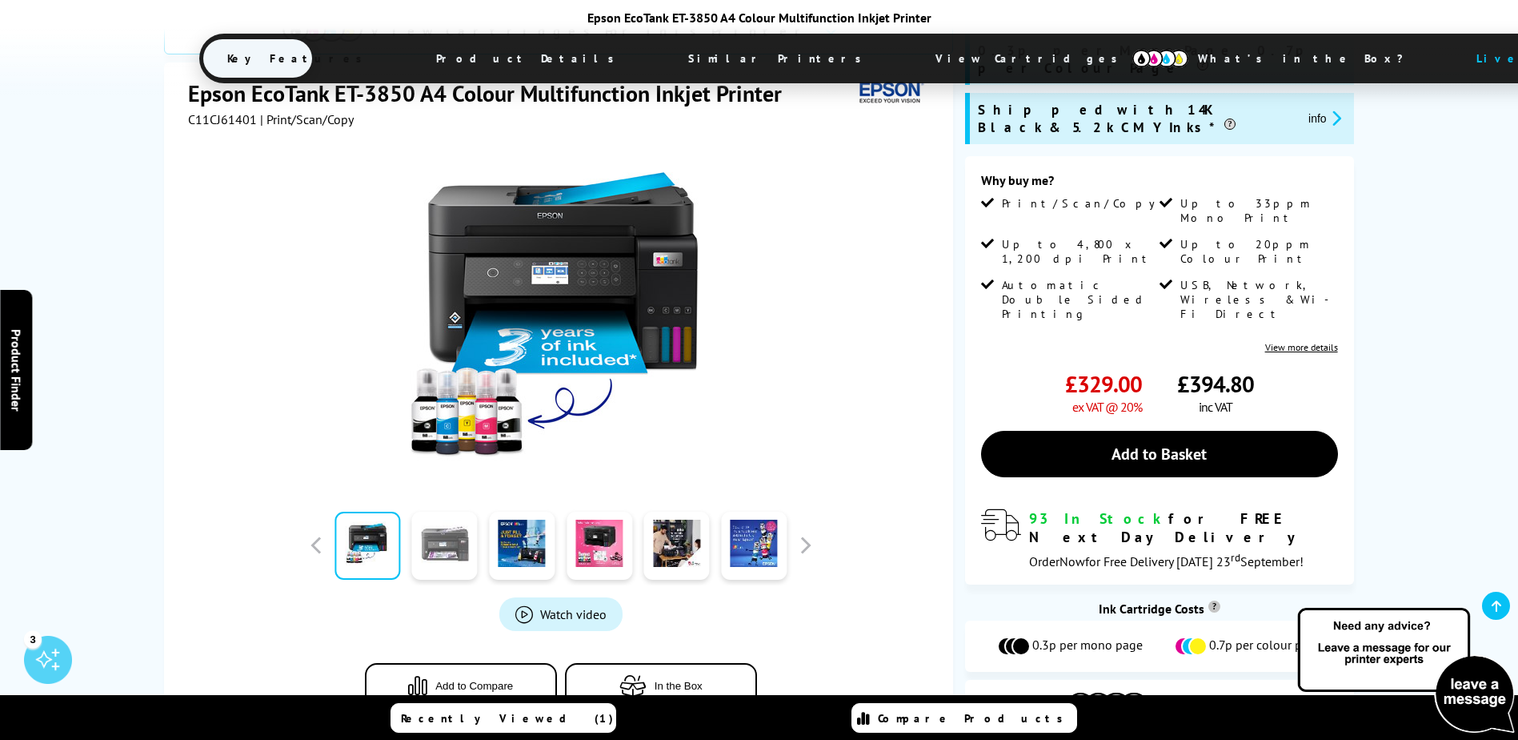
click at [437, 511] on link at bounding box center [445, 545] width 66 height 68
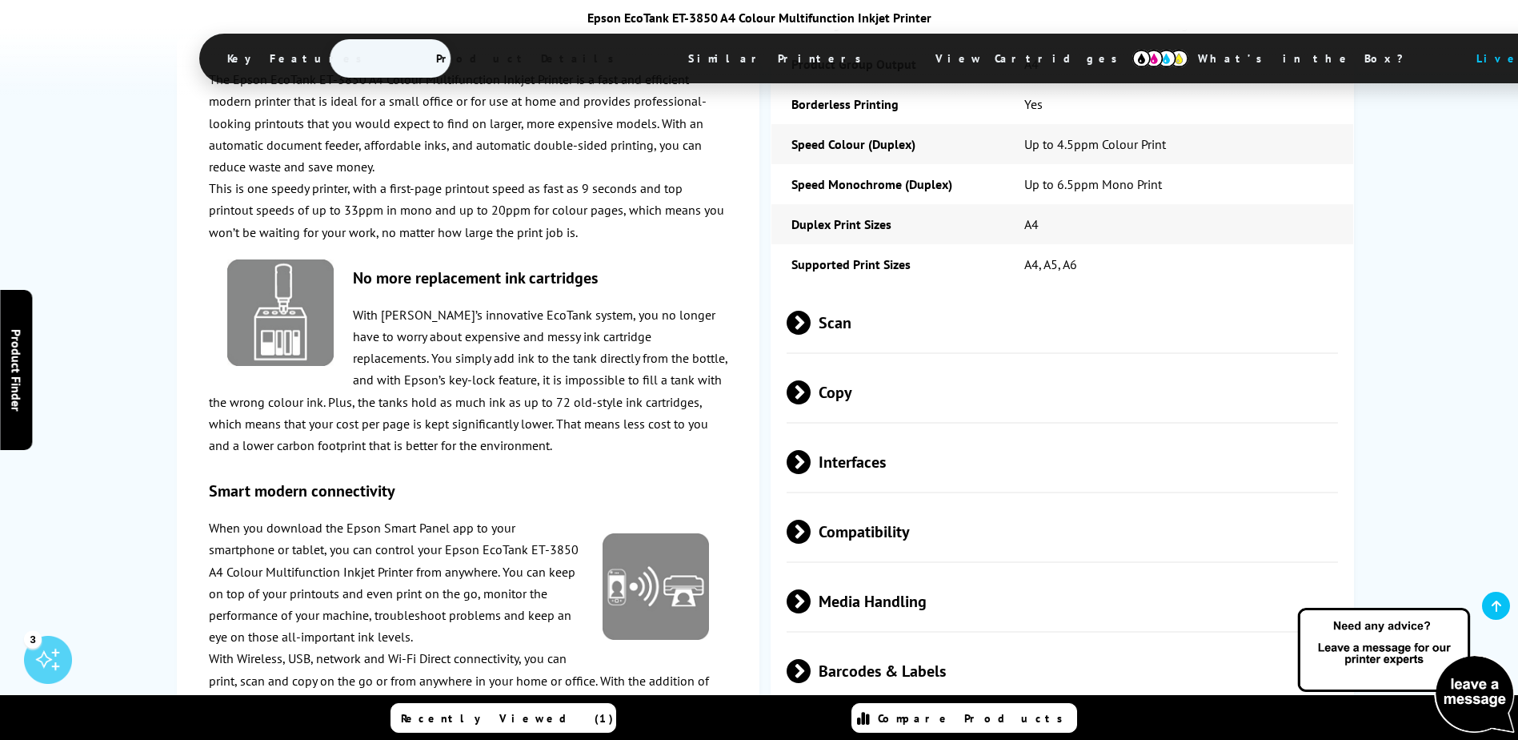
scroll to position [2561, 0]
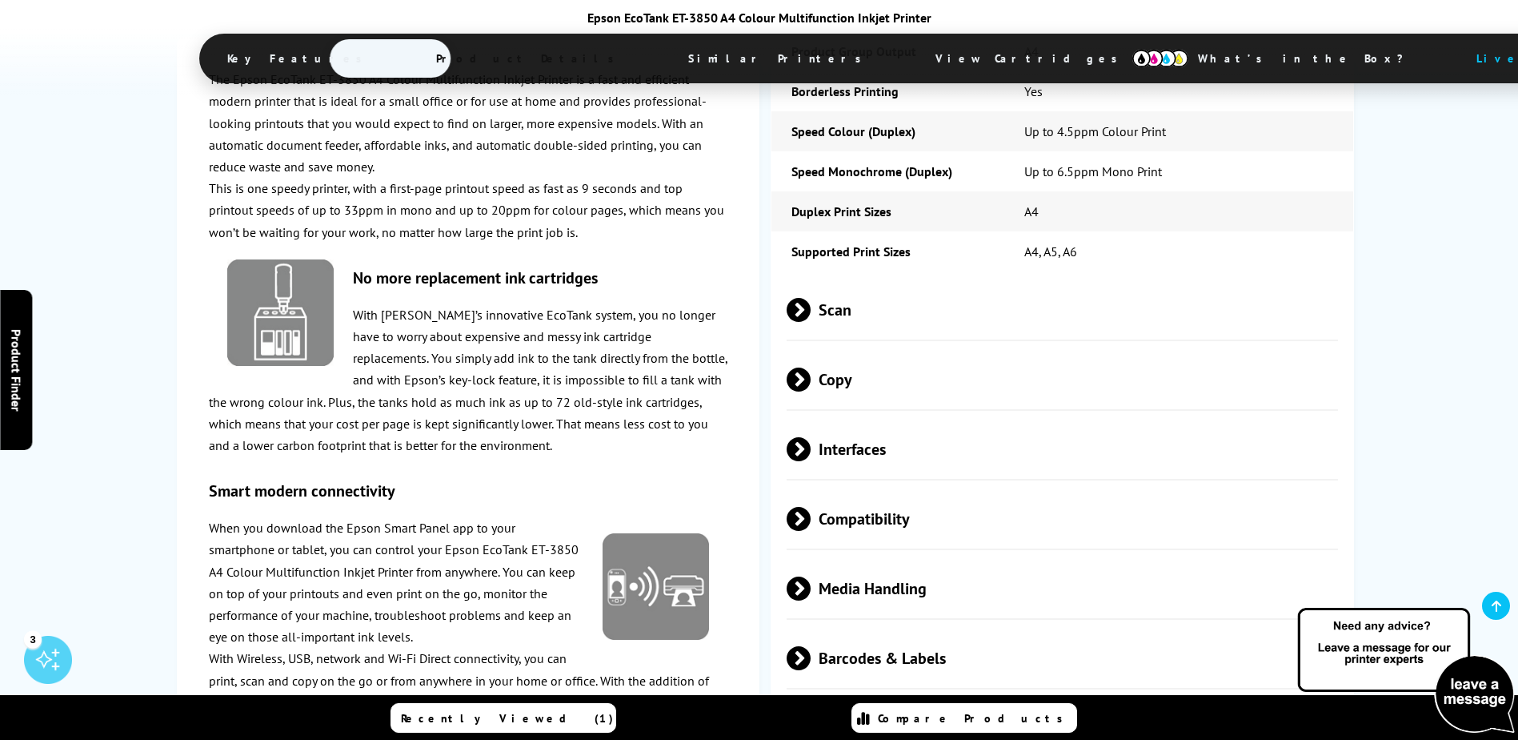
click at [875, 697] on span "Duty Cycle" at bounding box center [1063, 727] width 552 height 60
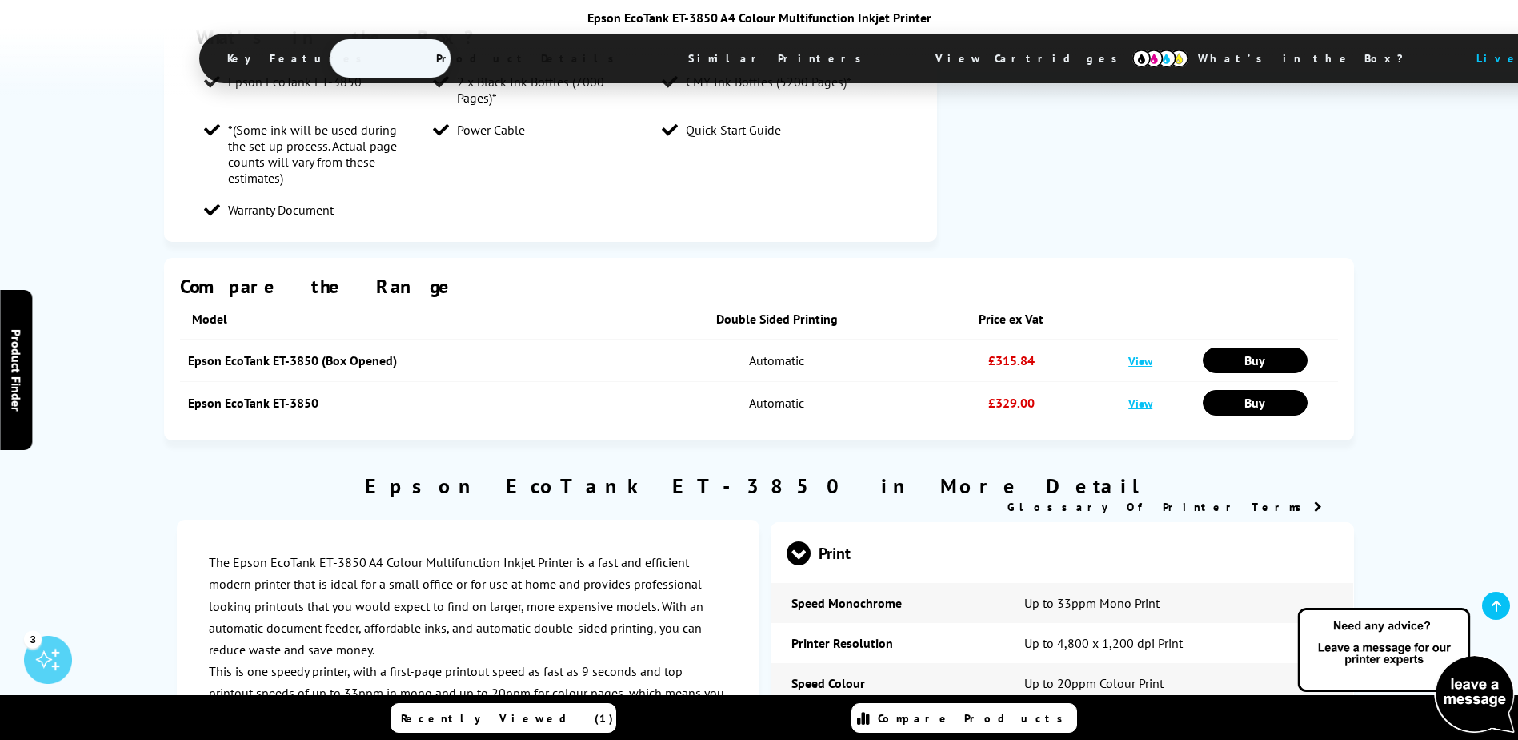
scroll to position [1761, 0]
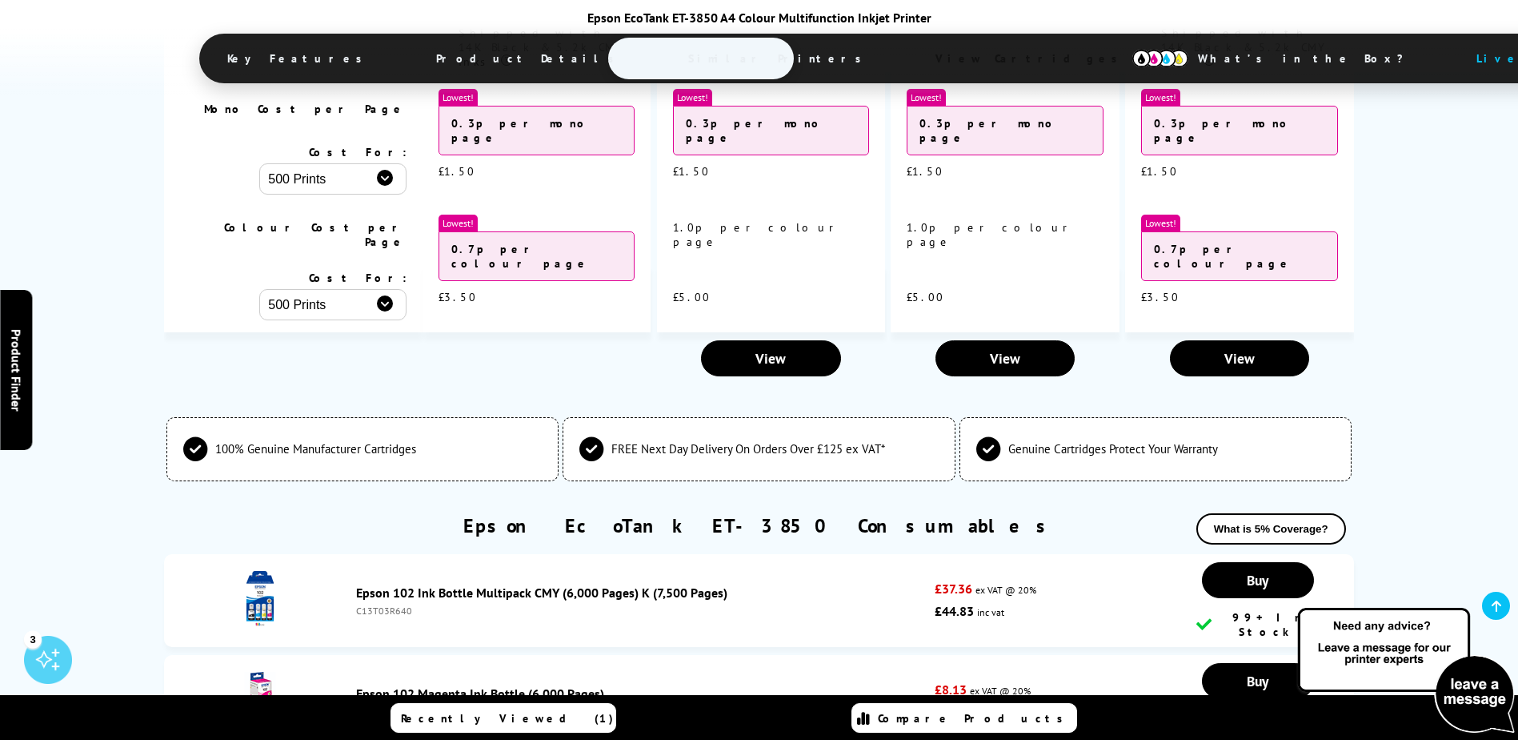
click at [1133, 51] on img at bounding box center [1161, 59] width 56 height 18
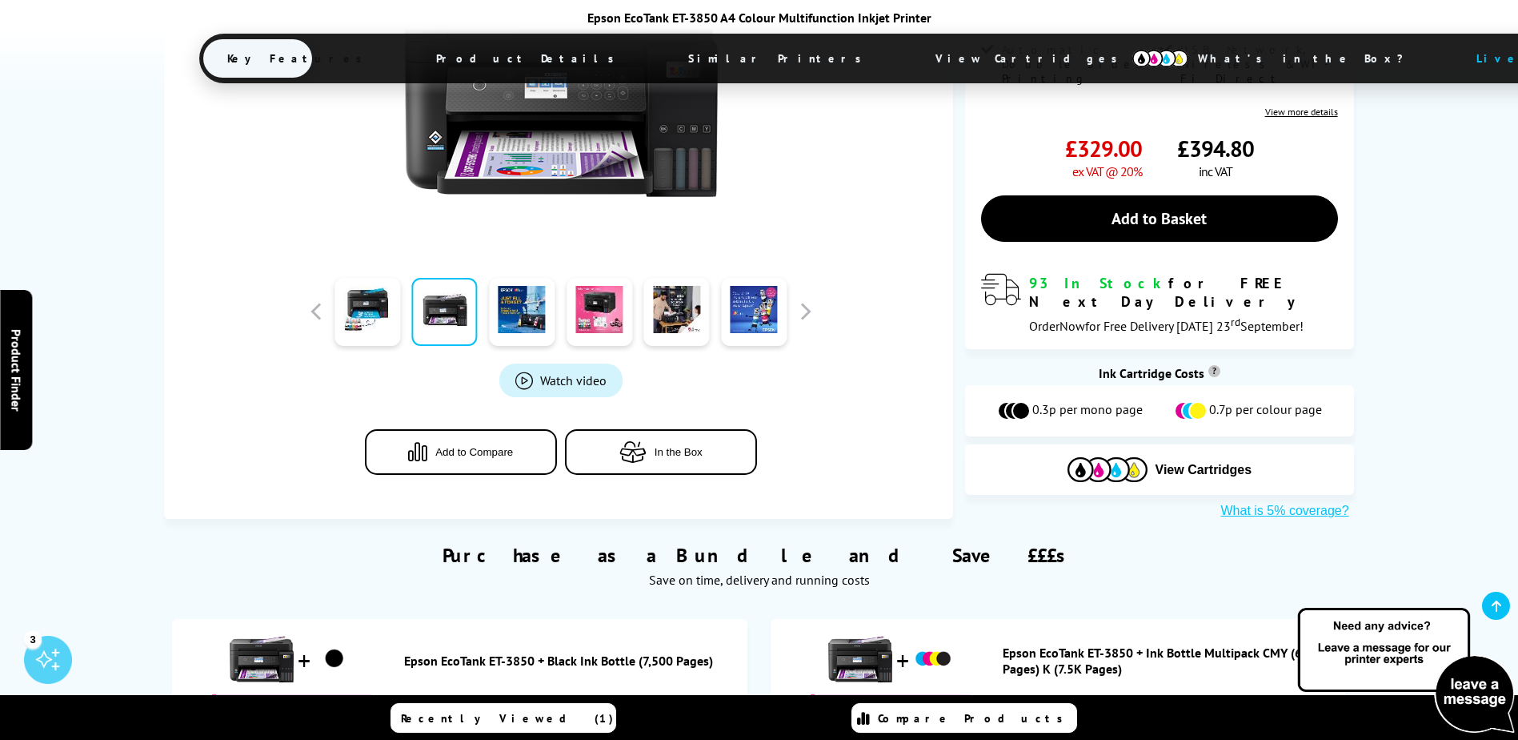
scroll to position [75, 0]
